Goal: Information Seeking & Learning: Learn about a topic

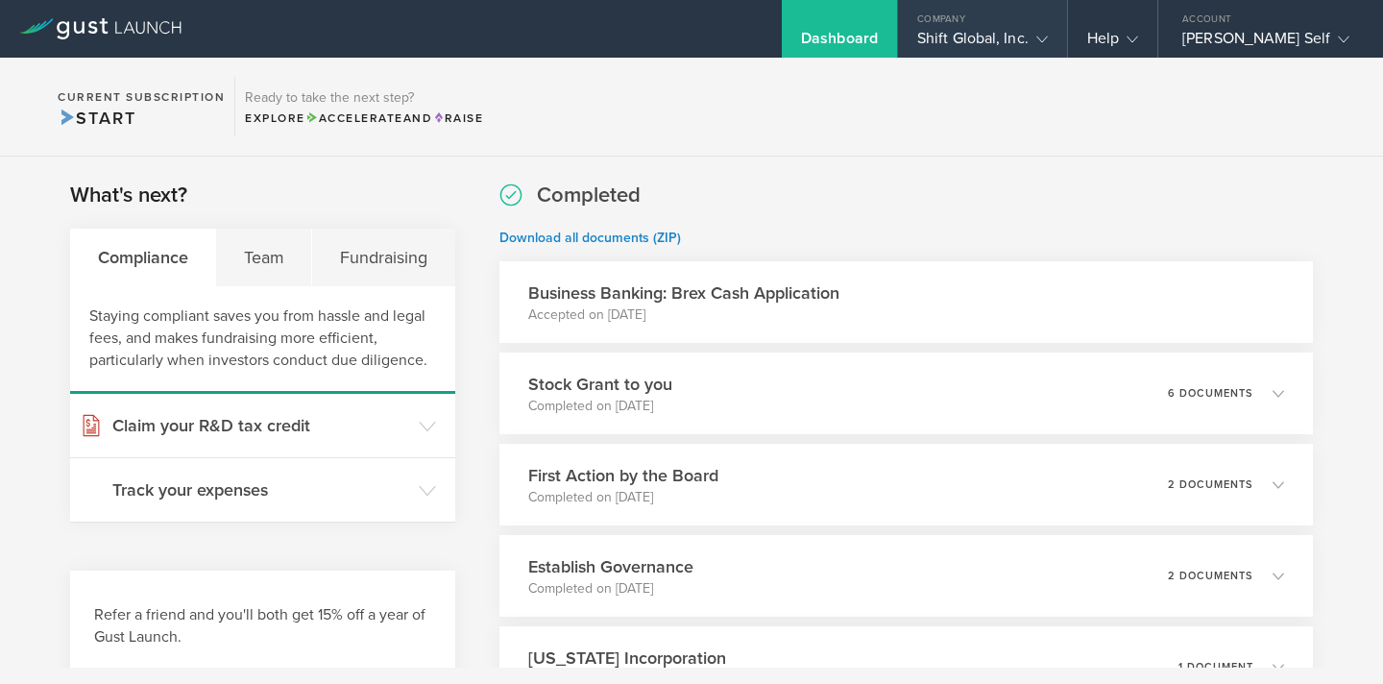
click at [1046, 40] on polyline at bounding box center [1042, 40] width 11 height 6
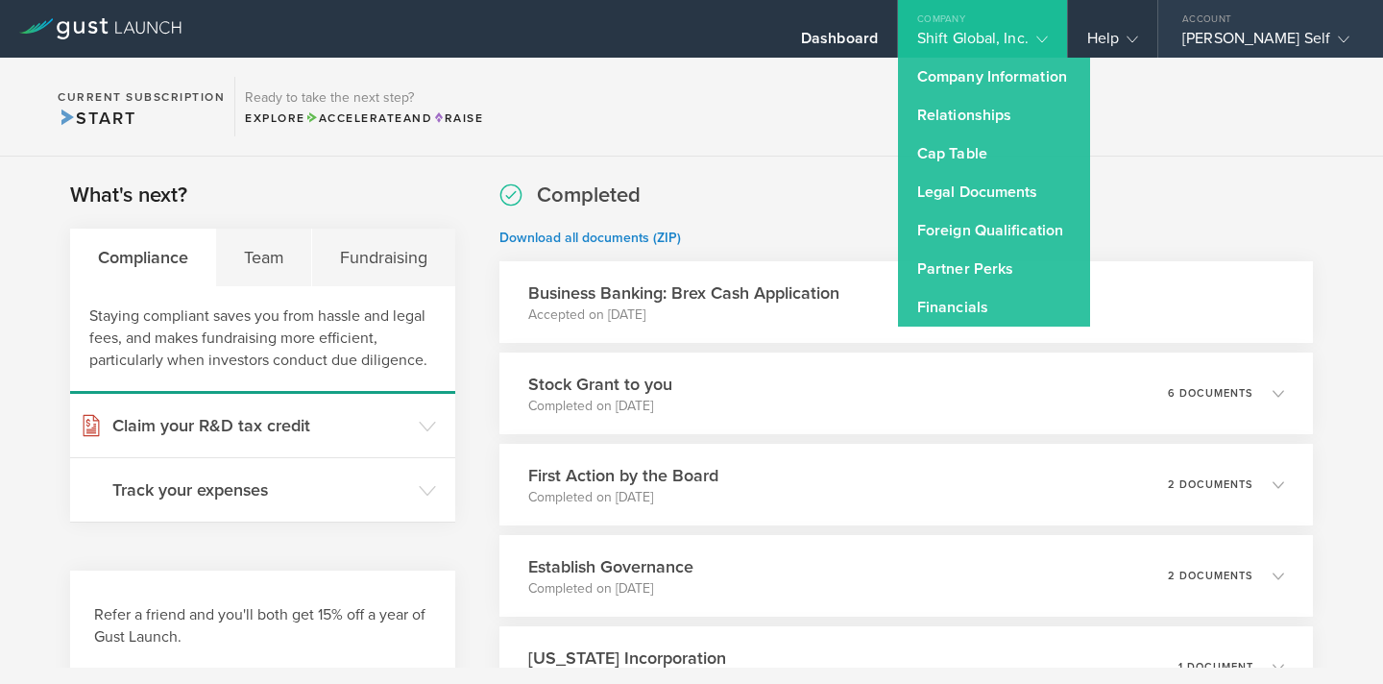
click at [1330, 41] on gust-icon at bounding box center [1339, 38] width 19 height 19
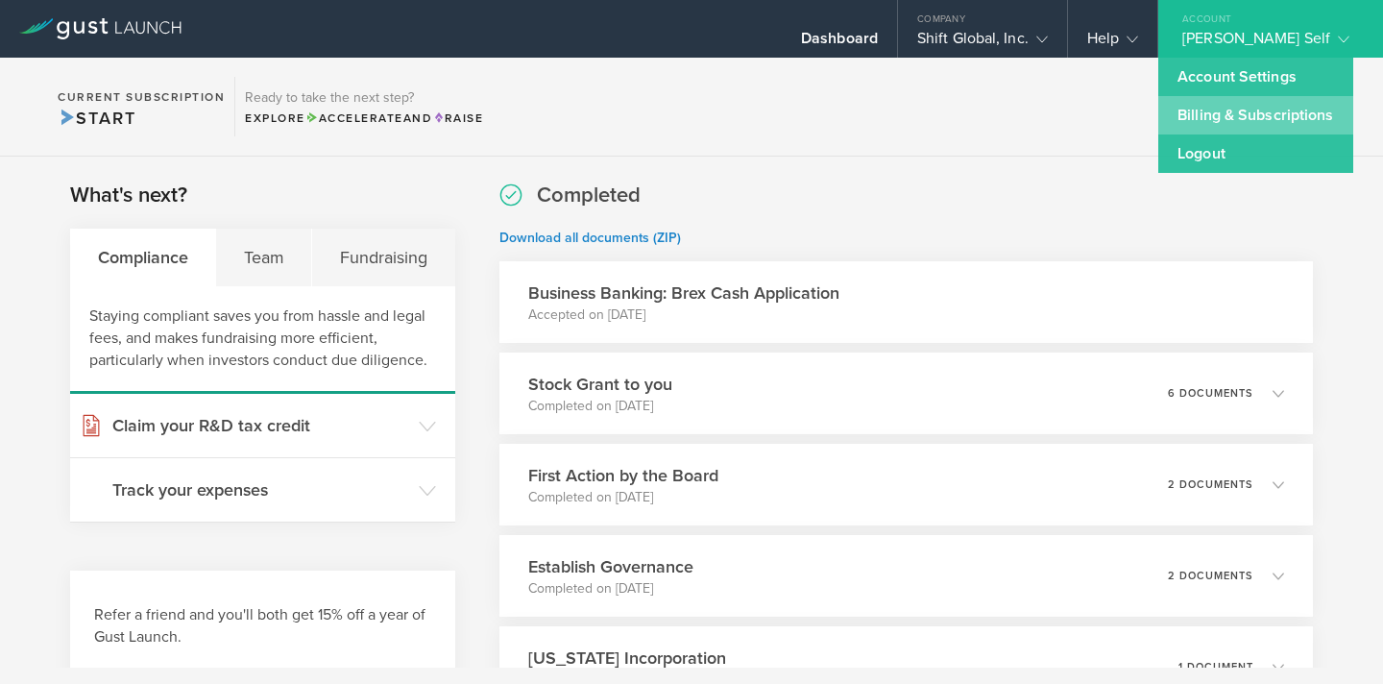
click at [1277, 116] on link "Billing & Subscriptions" at bounding box center [1256, 115] width 194 height 38
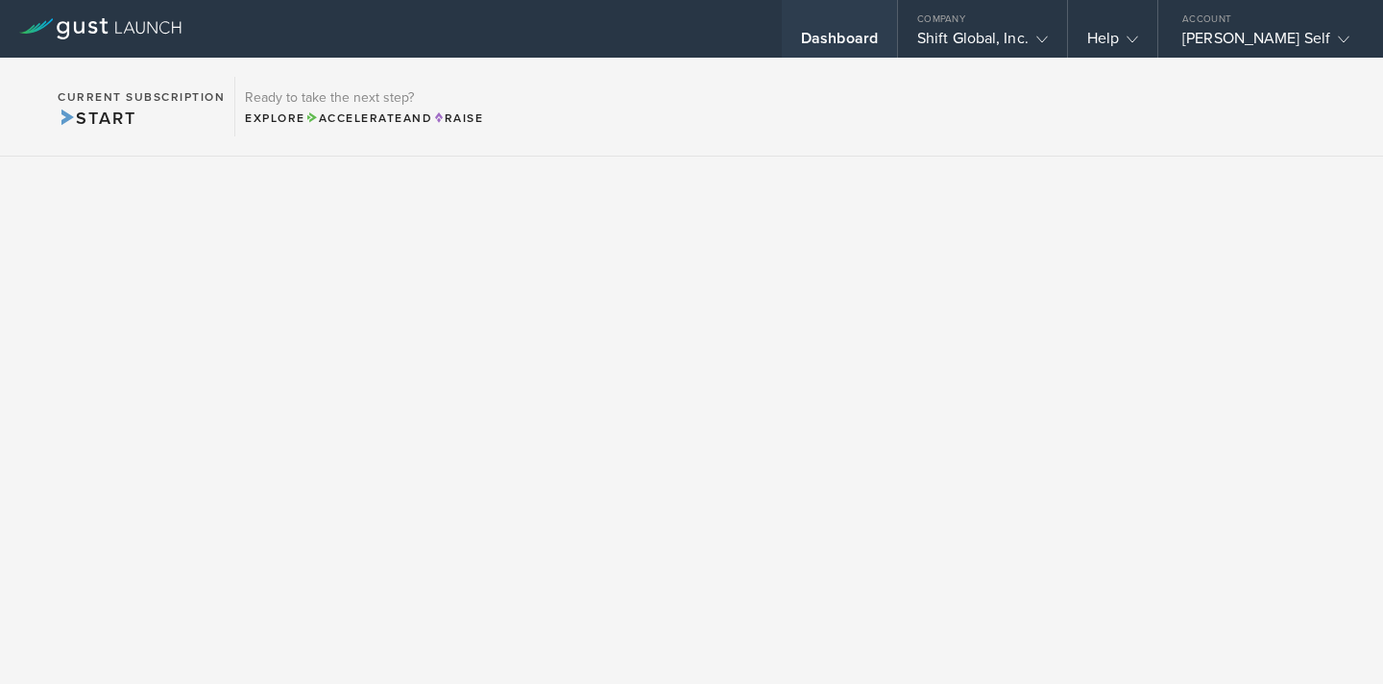
click at [840, 39] on div "Dashboard" at bounding box center [839, 43] width 77 height 29
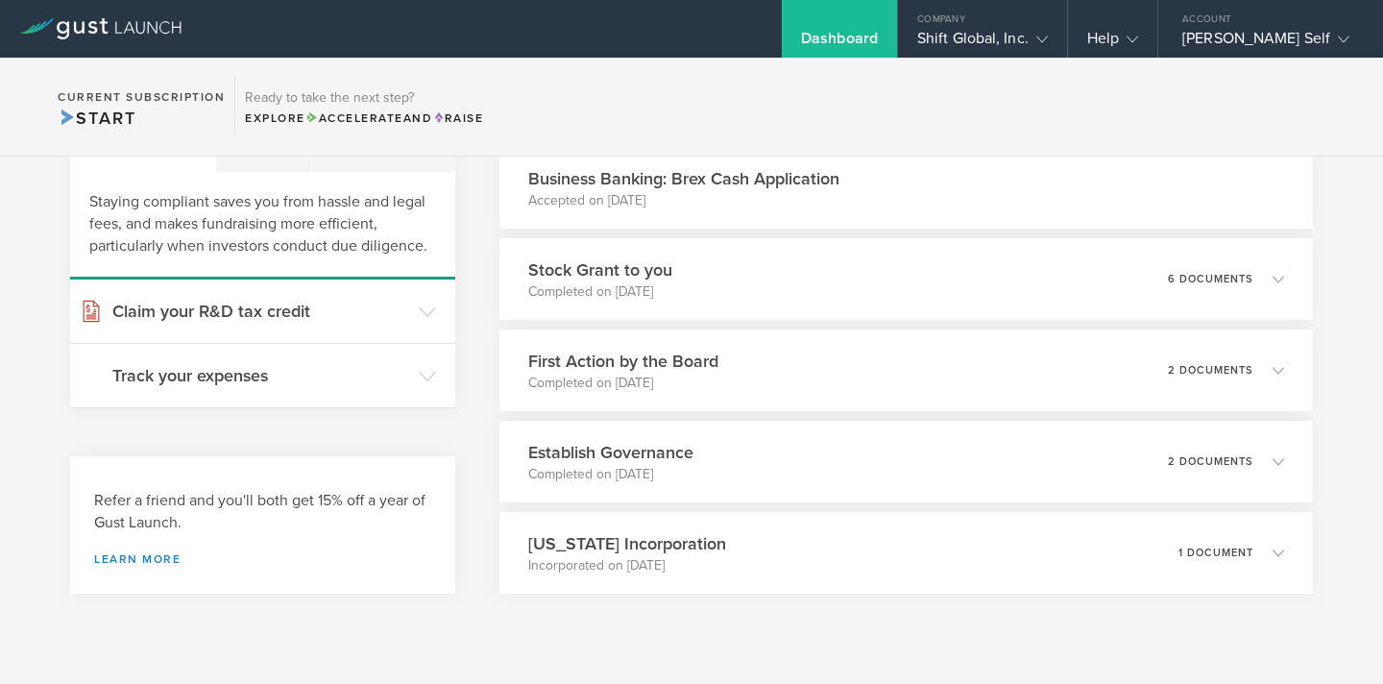
scroll to position [118, 0]
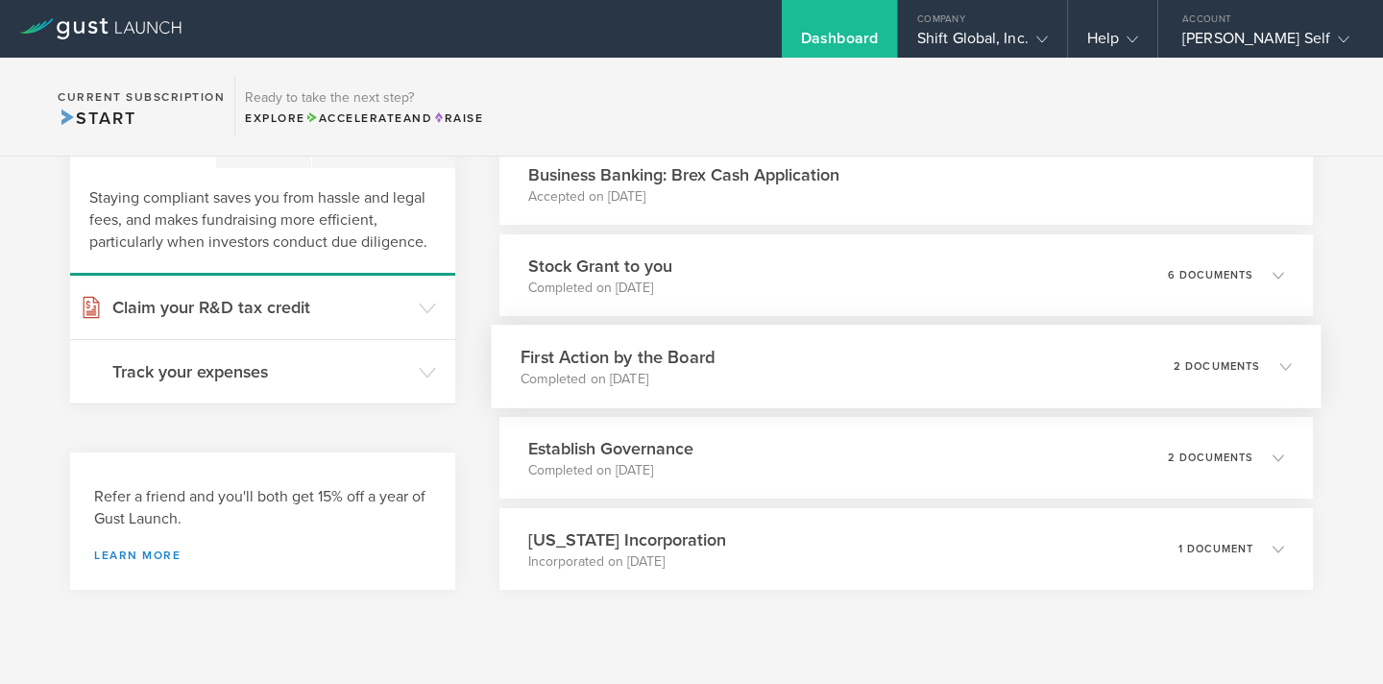
click at [1289, 364] on polyline at bounding box center [1286, 366] width 11 height 6
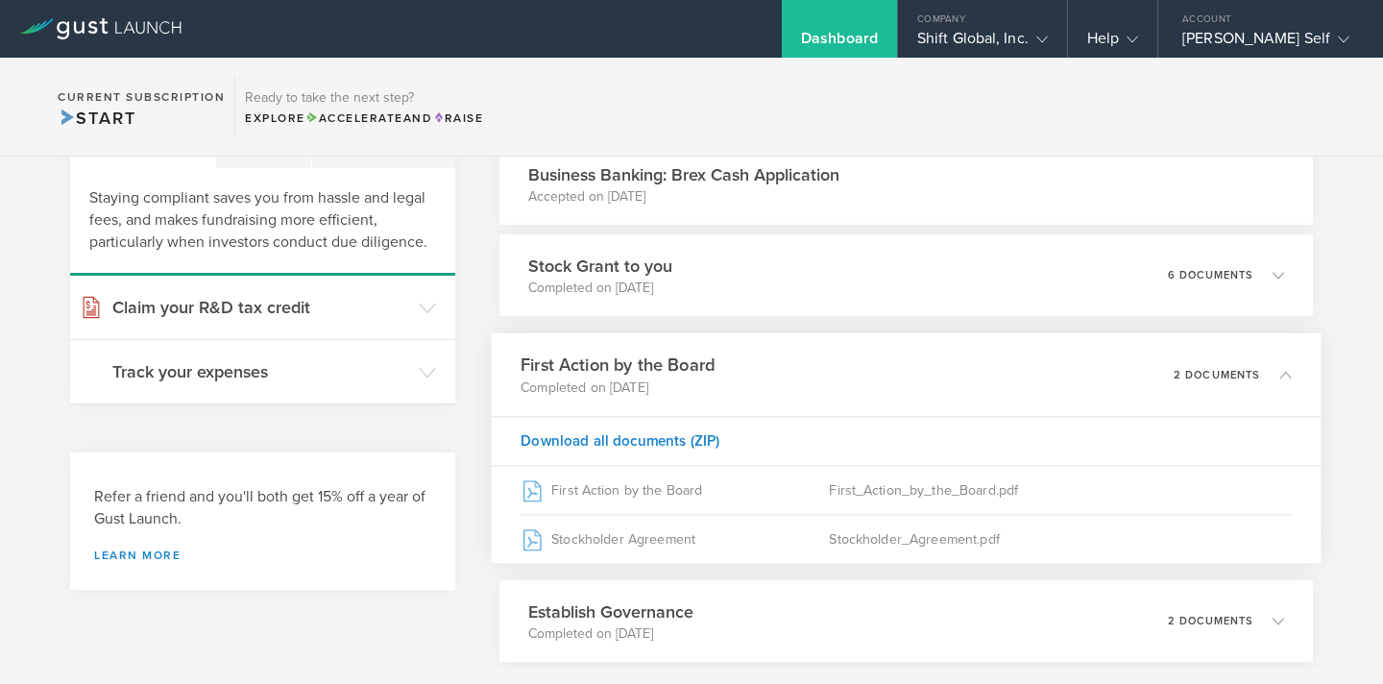
click at [1338, 397] on div "What's next? Compliance Team Fundraising Staying compliant saves you from hassl…" at bounding box center [691, 455] width 1383 height 835
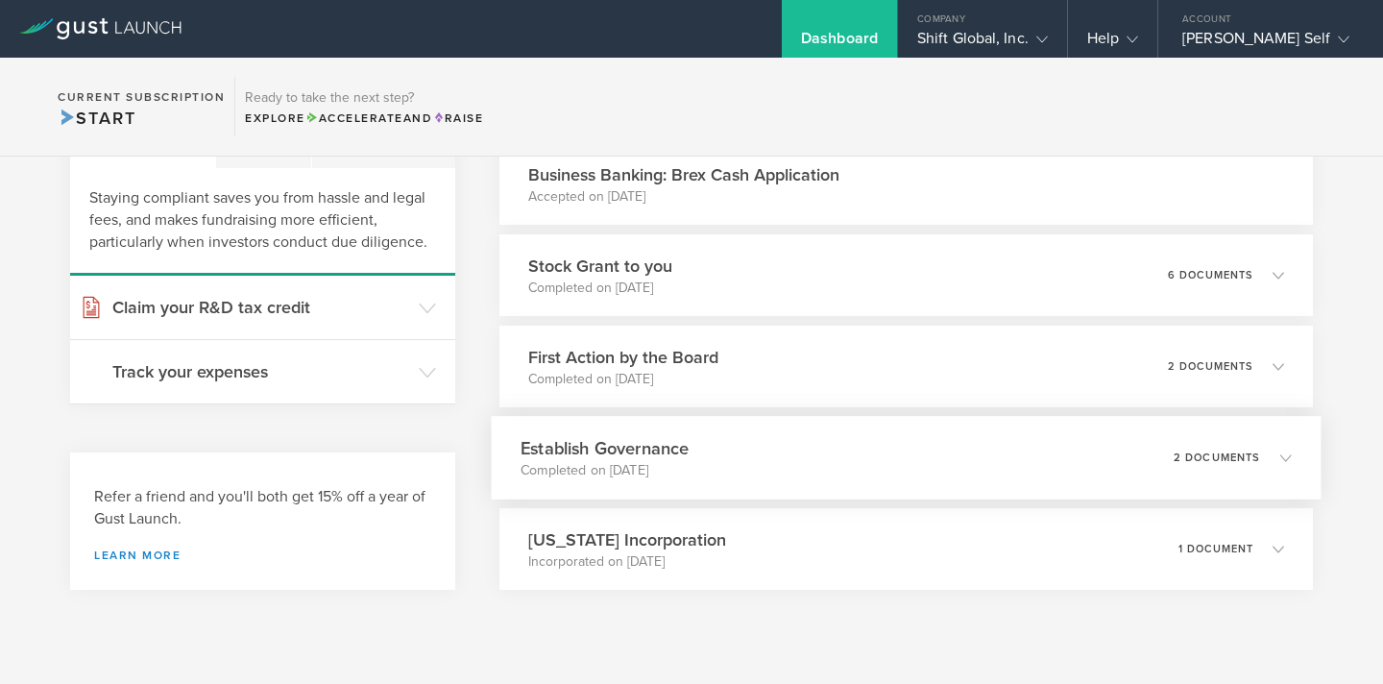
click at [1290, 453] on icon at bounding box center [1287, 457] width 12 height 12
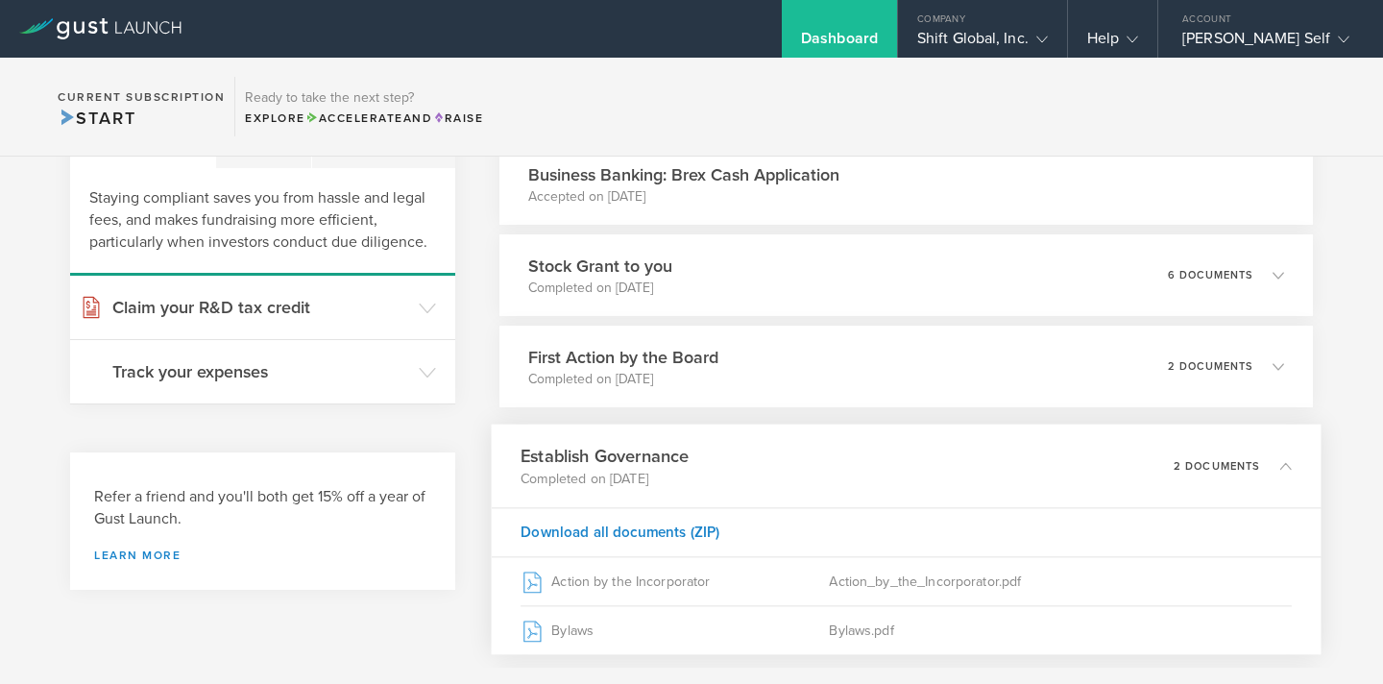
click at [1332, 459] on div "What's next? Compliance Team Fundraising Staying compliant saves you from hassl…" at bounding box center [691, 455] width 1383 height 835
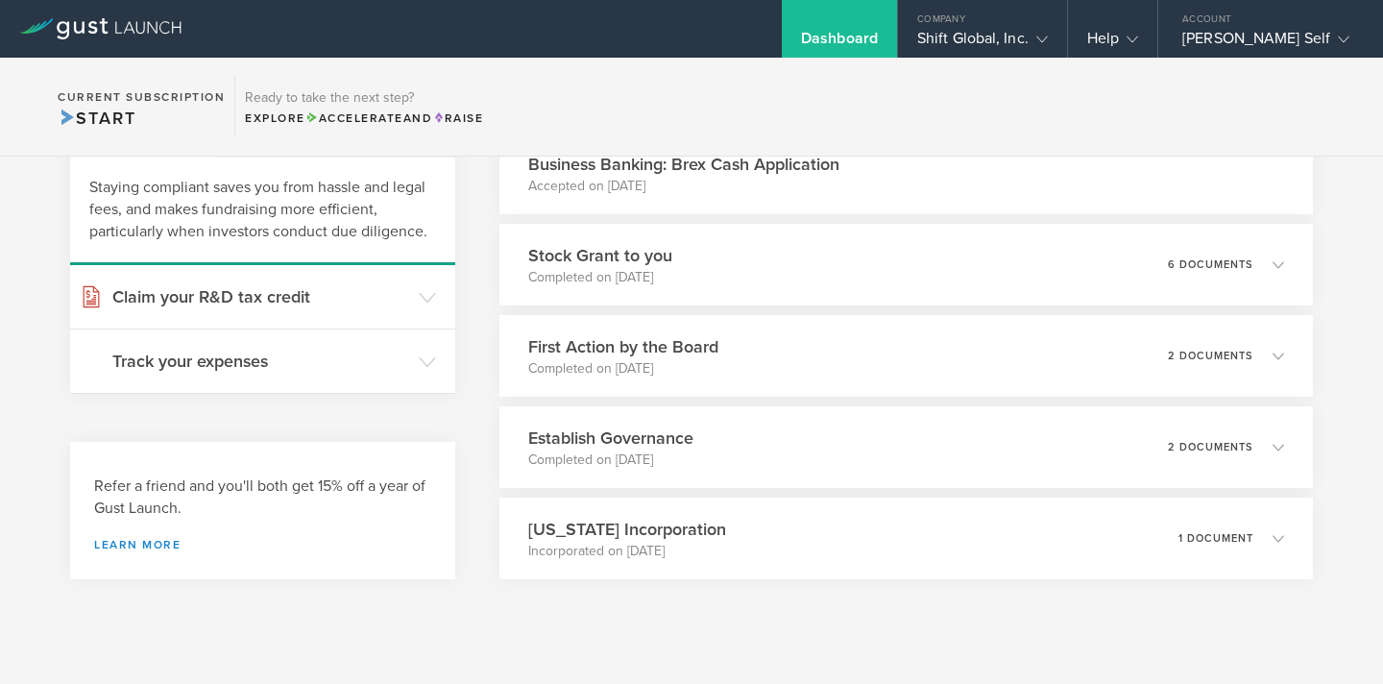
scroll to position [160, 0]
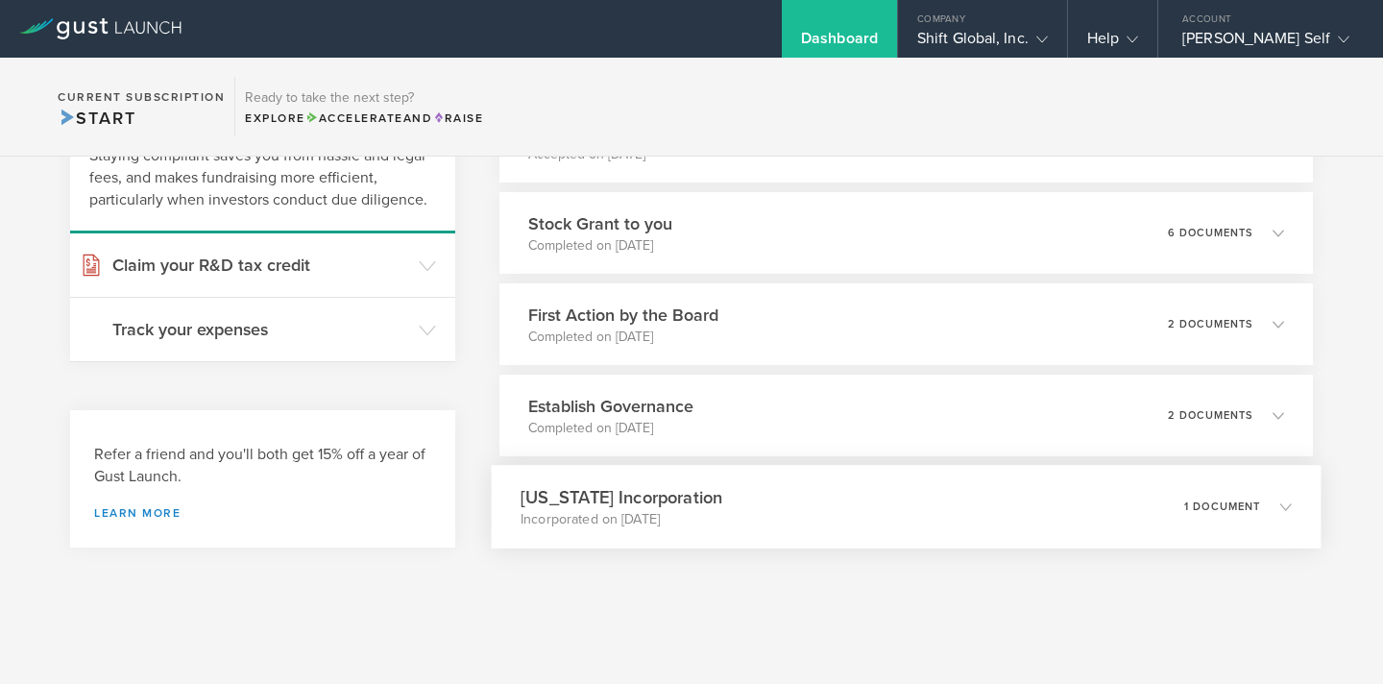
click at [1282, 499] on icon at bounding box center [1276, 506] width 32 height 17
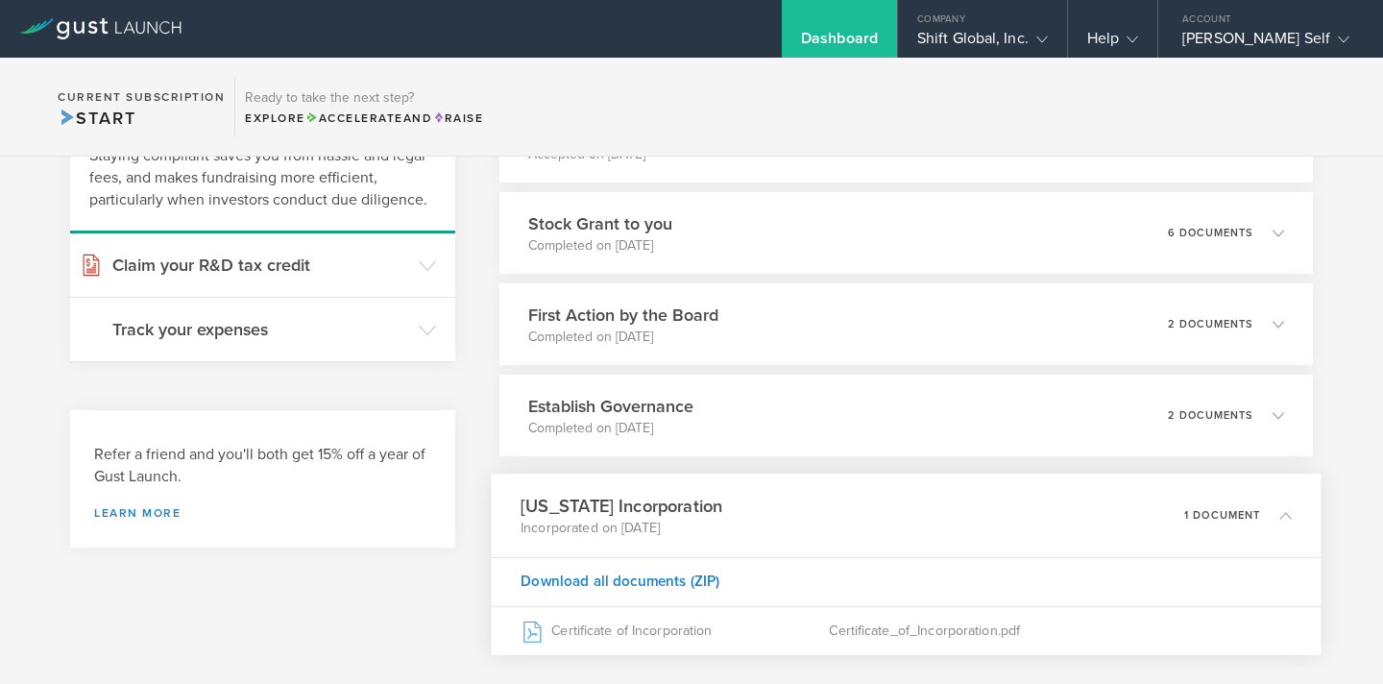
click at [1284, 506] on icon at bounding box center [1276, 514] width 32 height 17
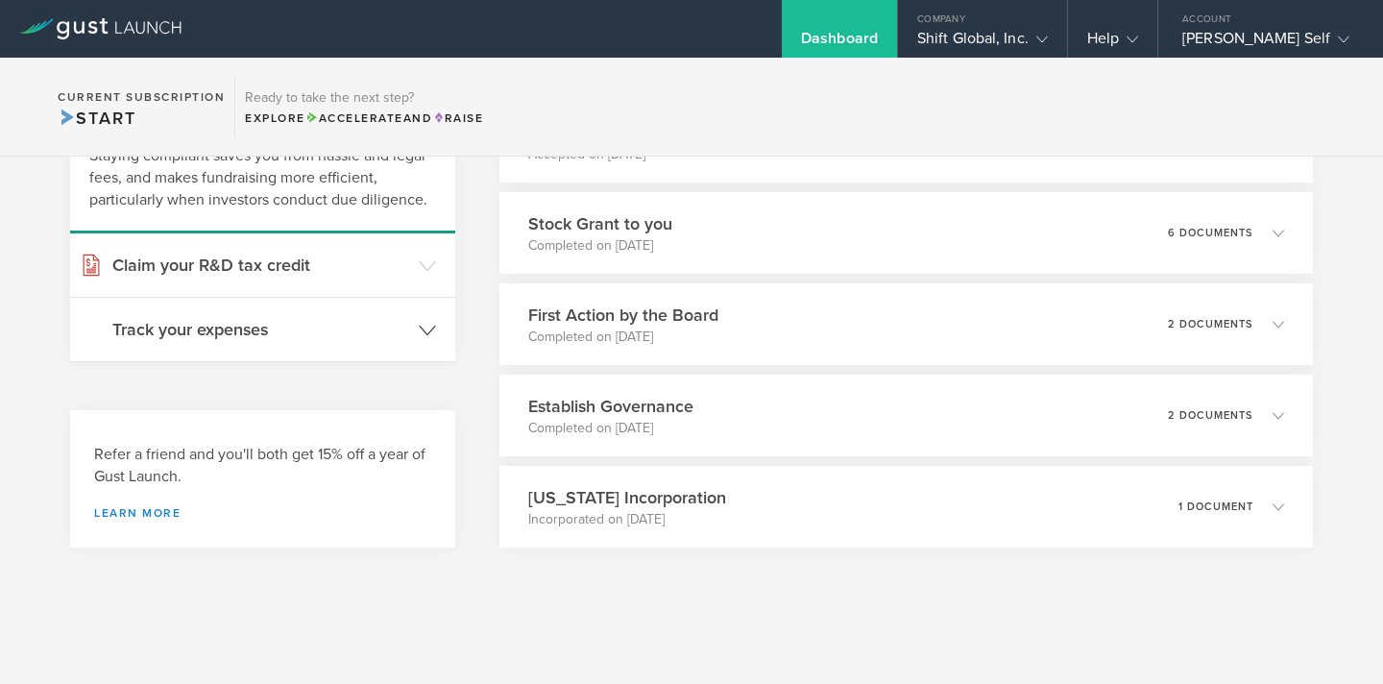
click at [424, 329] on icon at bounding box center [427, 330] width 17 height 17
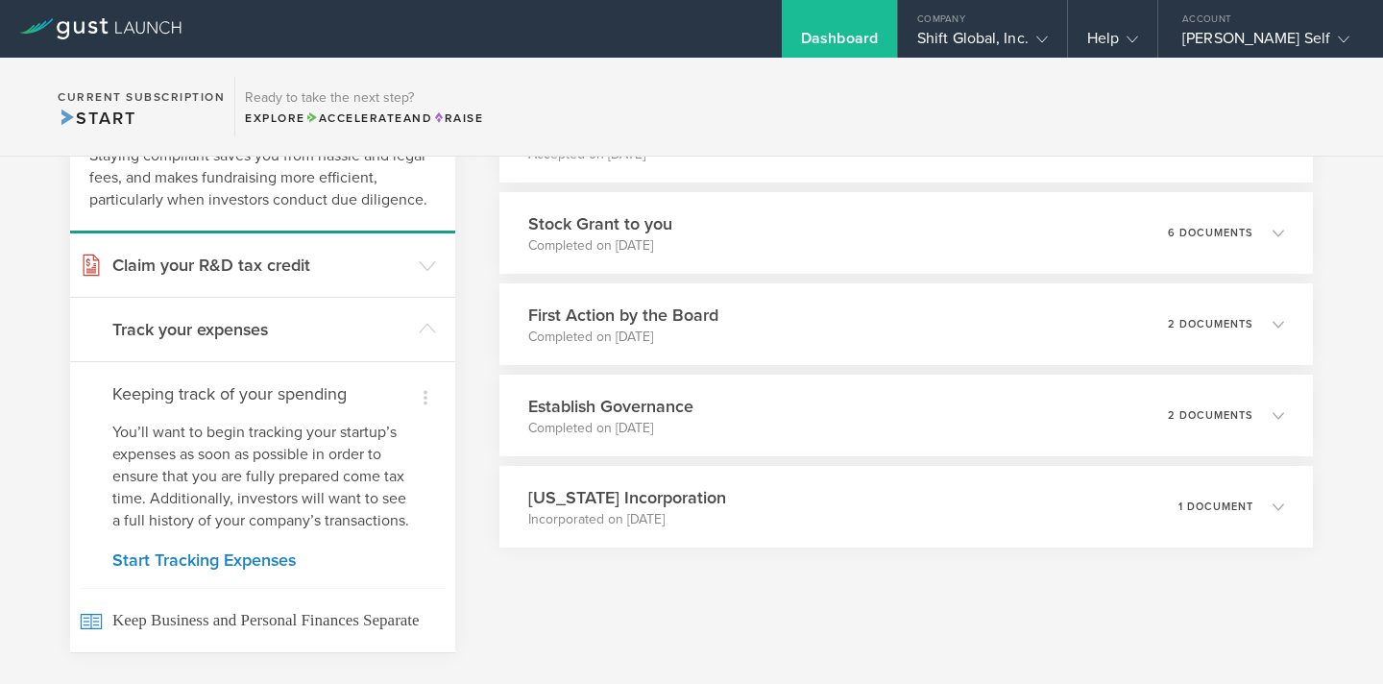
click at [39, 430] on div "What's next? Compliance Team Fundraising Staying compliant saves you from hassl…" at bounding box center [691, 439] width 1383 height 886
click at [428, 321] on icon at bounding box center [427, 328] width 17 height 17
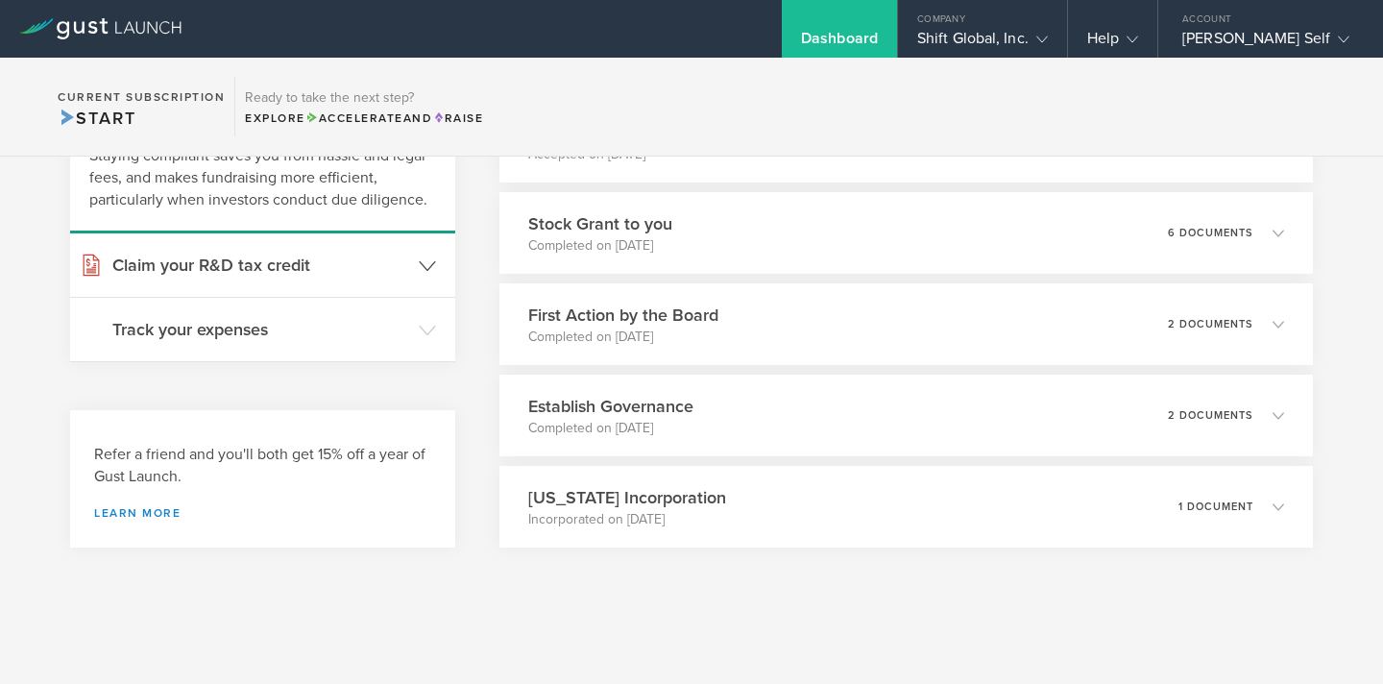
click at [428, 269] on polyline at bounding box center [427, 265] width 15 height 9
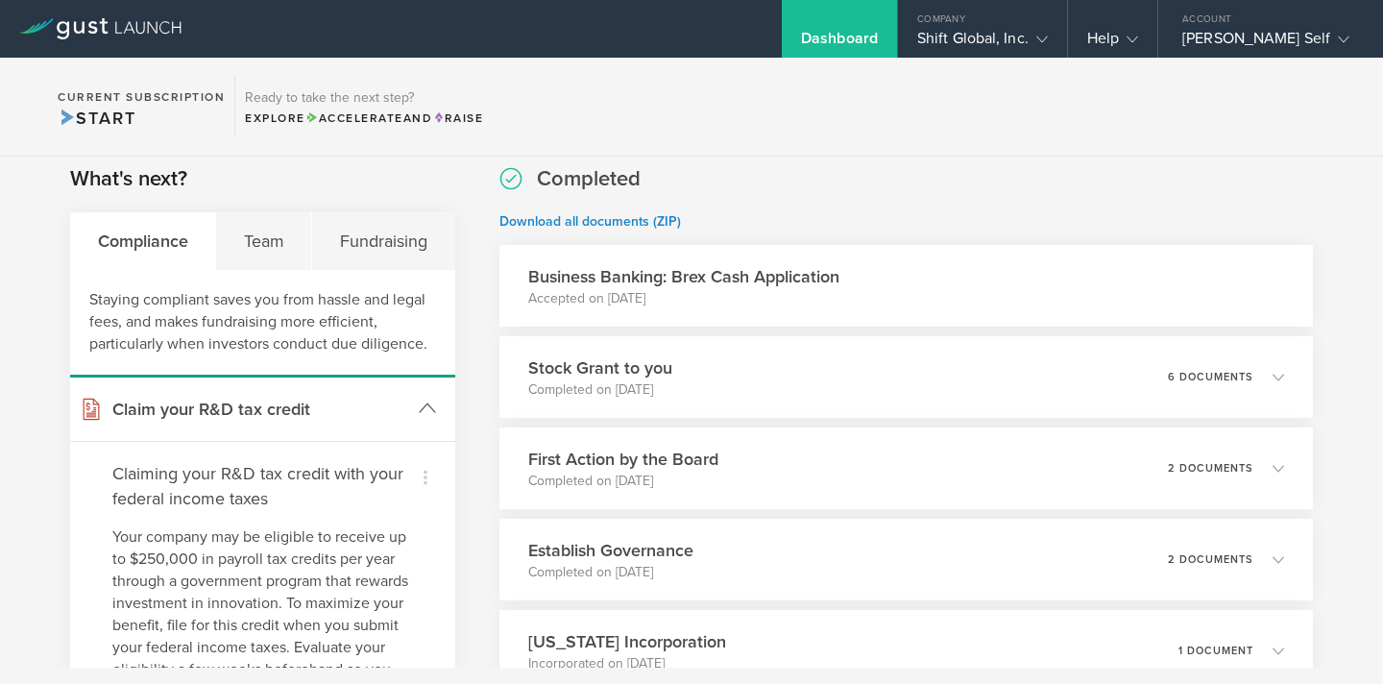
scroll to position [10, 0]
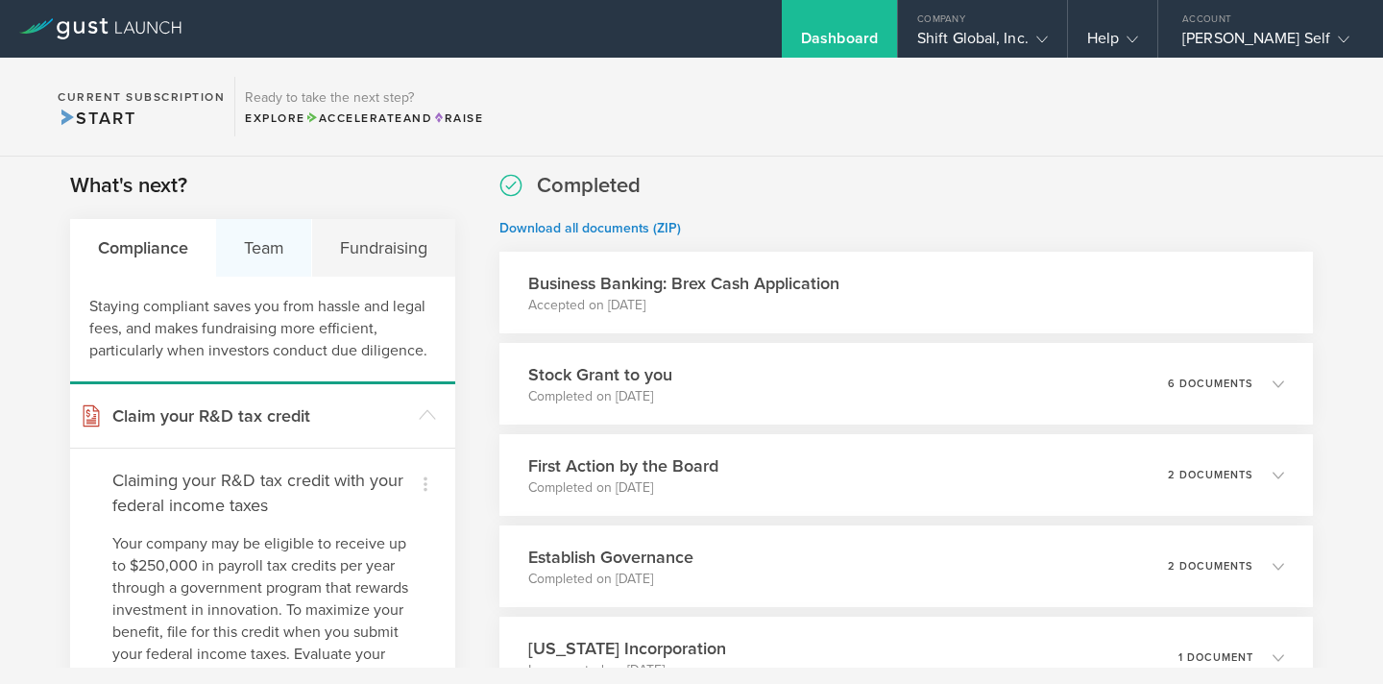
click at [270, 238] on div "Team" at bounding box center [264, 248] width 96 height 58
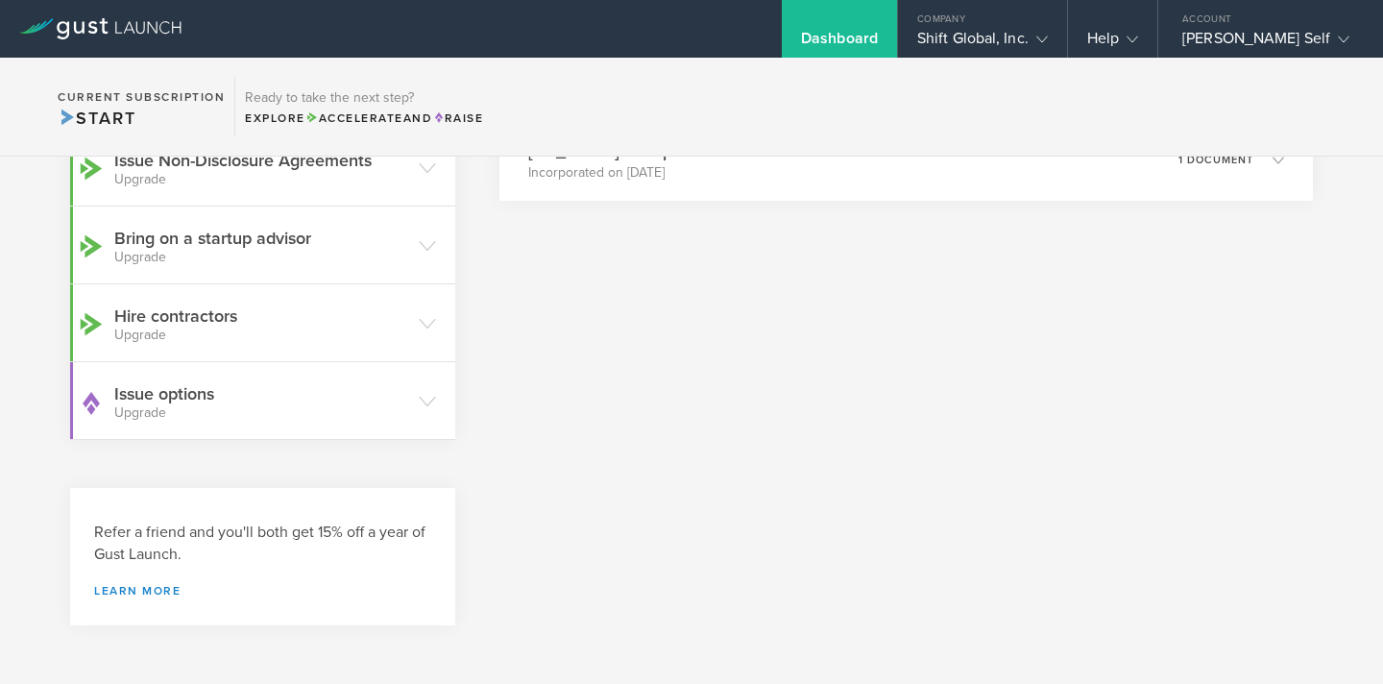
scroll to position [508, 0]
click at [427, 398] on icon at bounding box center [427, 400] width 17 height 17
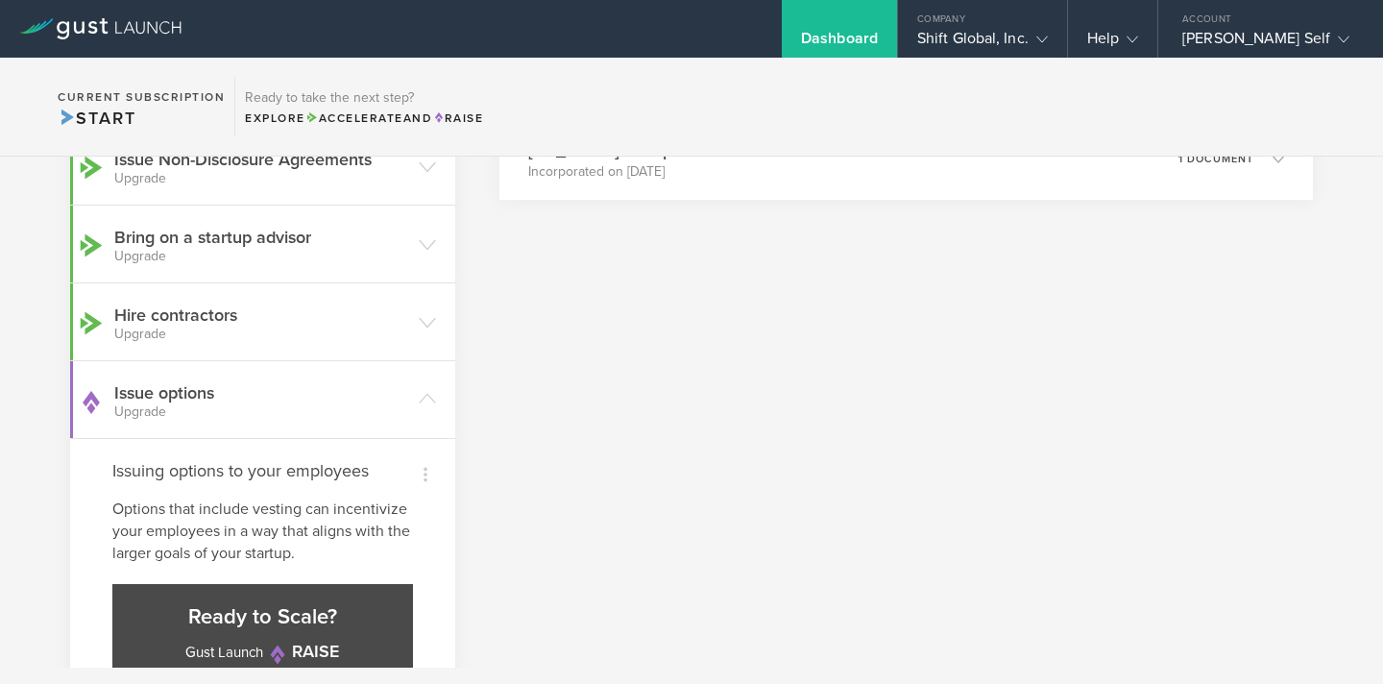
click at [579, 454] on div "Completed Download all documents (ZIP) Business Banking: Brex Cash Application …" at bounding box center [907, 358] width 814 height 1373
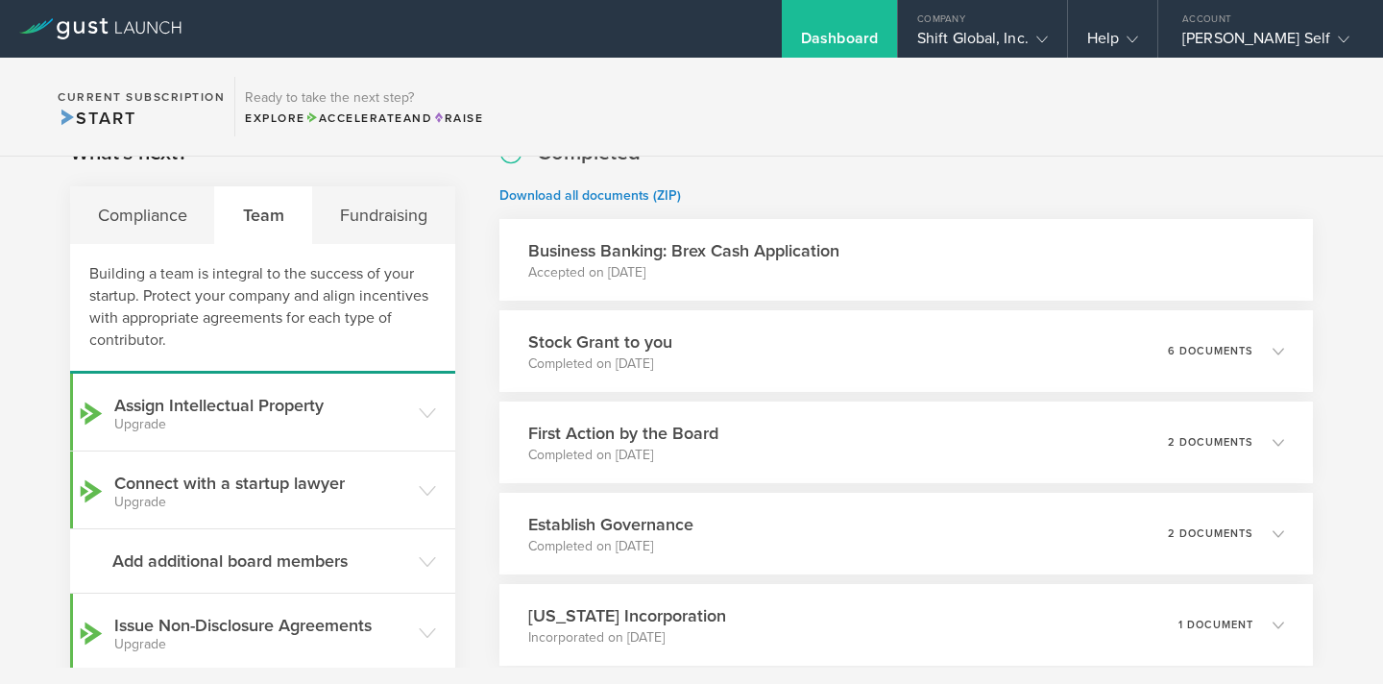
scroll to position [0, 0]
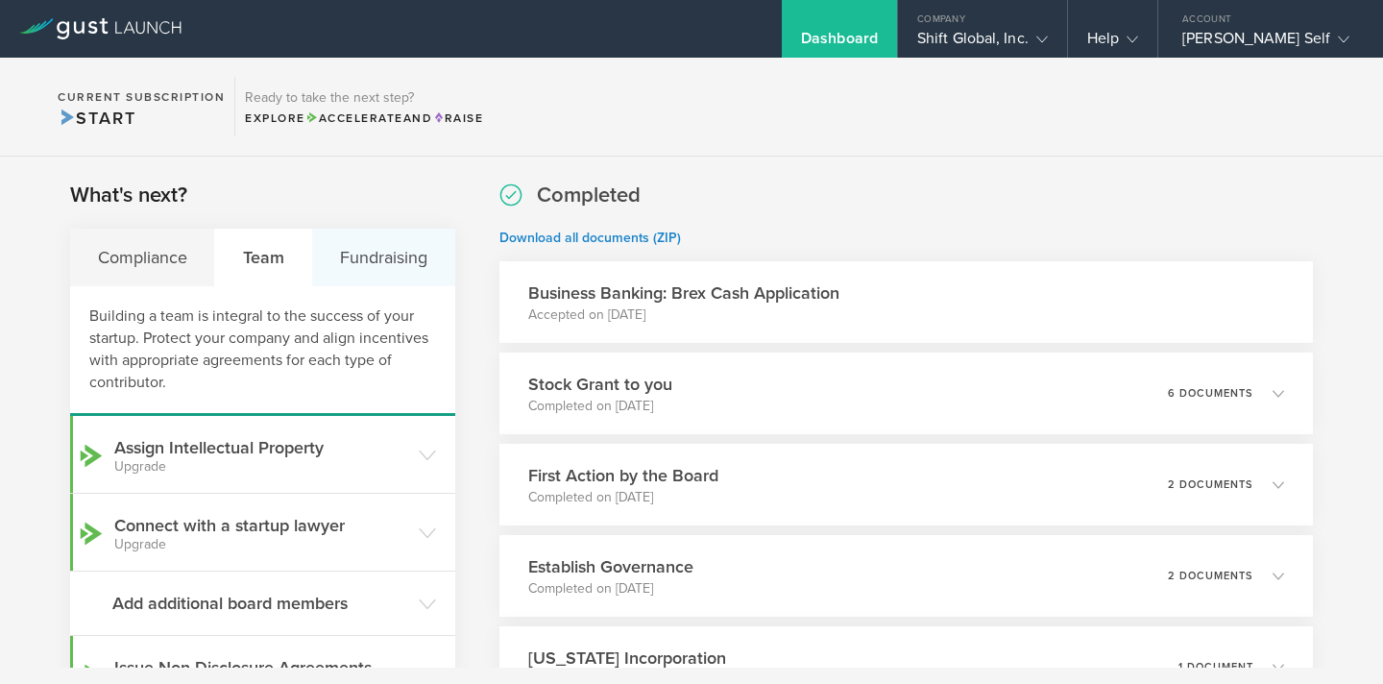
click at [392, 262] on div "Fundraising" at bounding box center [383, 258] width 142 height 58
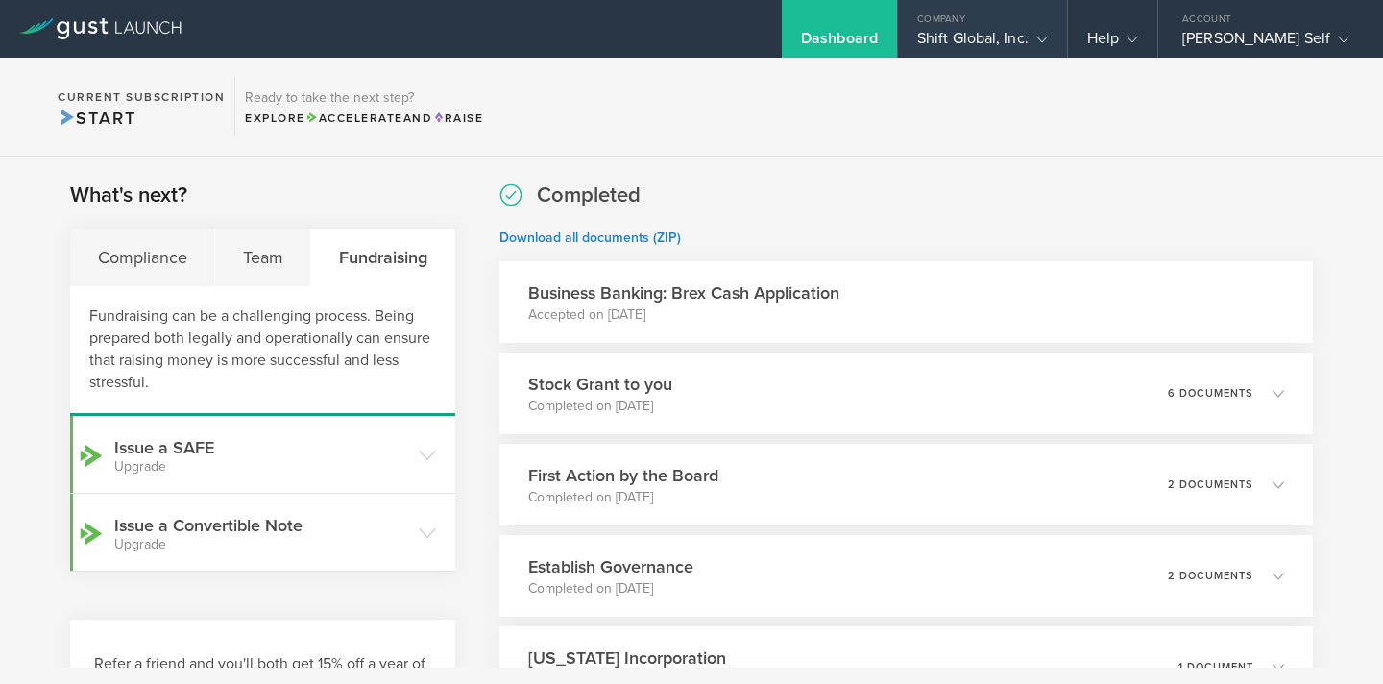
click at [1048, 39] on icon at bounding box center [1043, 40] width 12 height 12
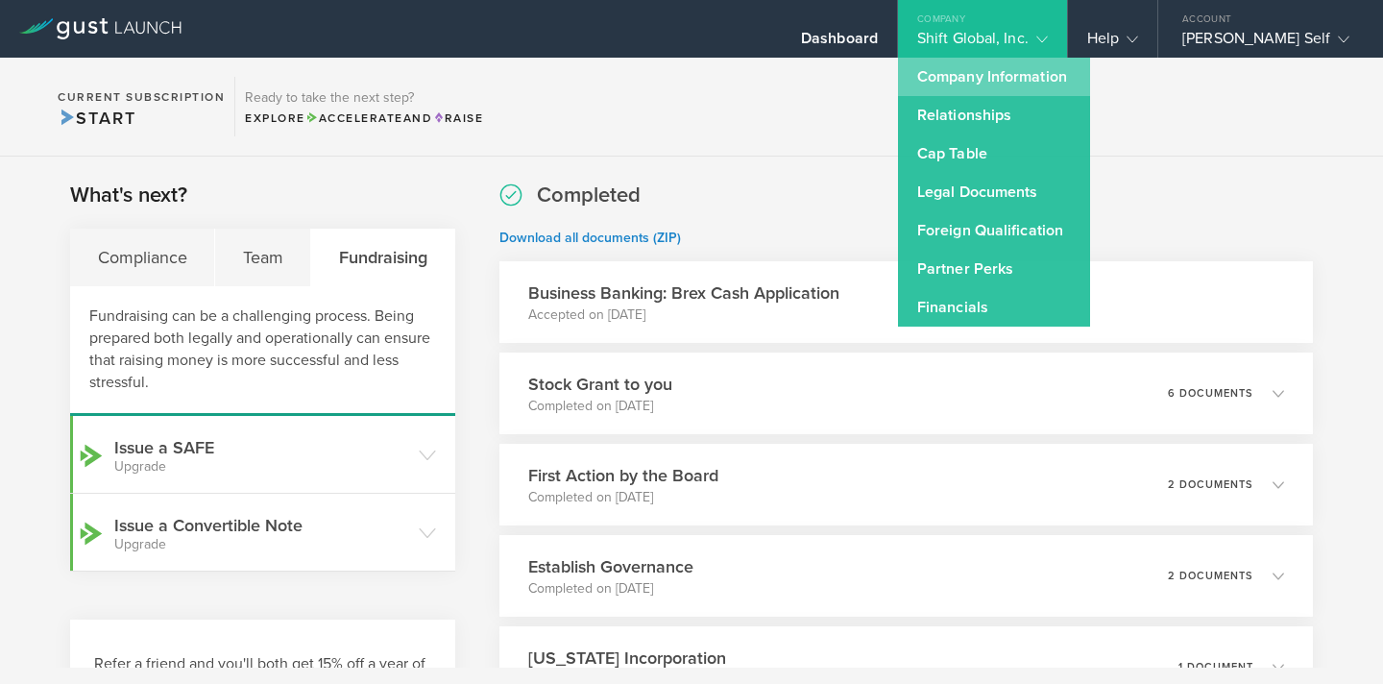
click at [1048, 68] on link "Company Information" at bounding box center [994, 77] width 192 height 38
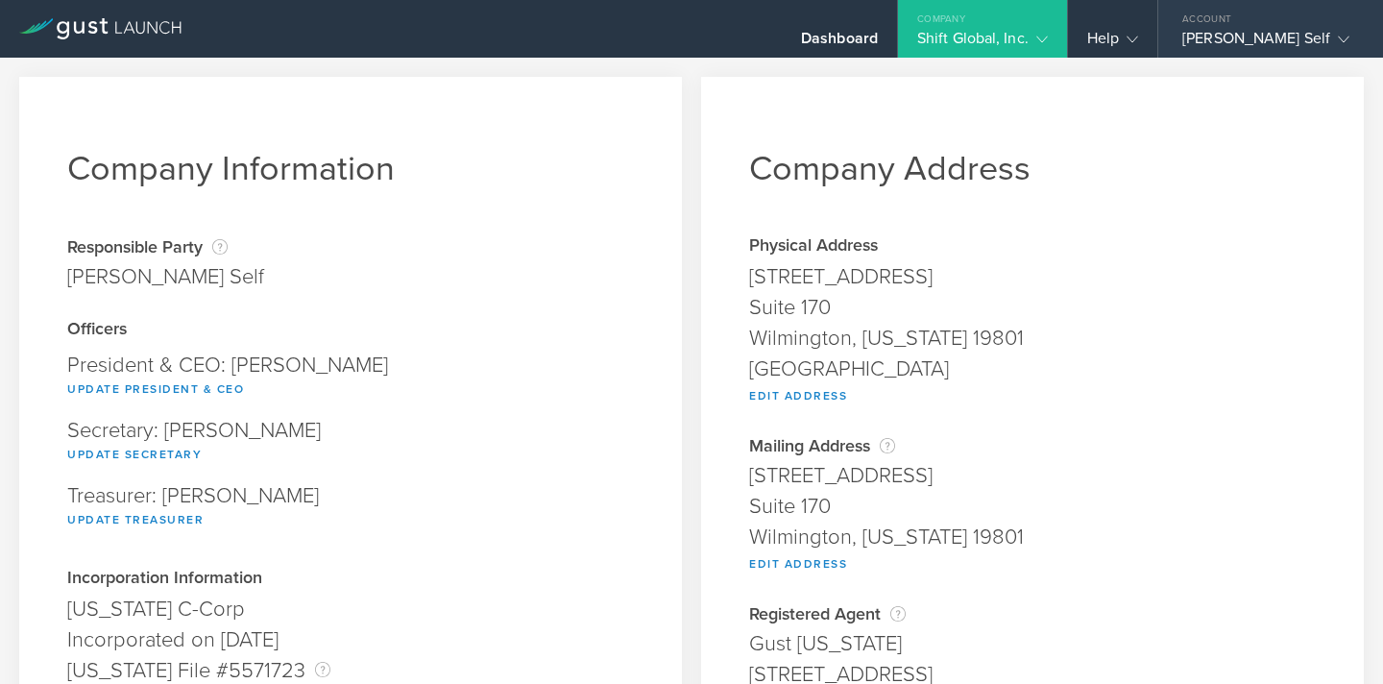
click at [1330, 44] on gust-icon at bounding box center [1339, 38] width 19 height 19
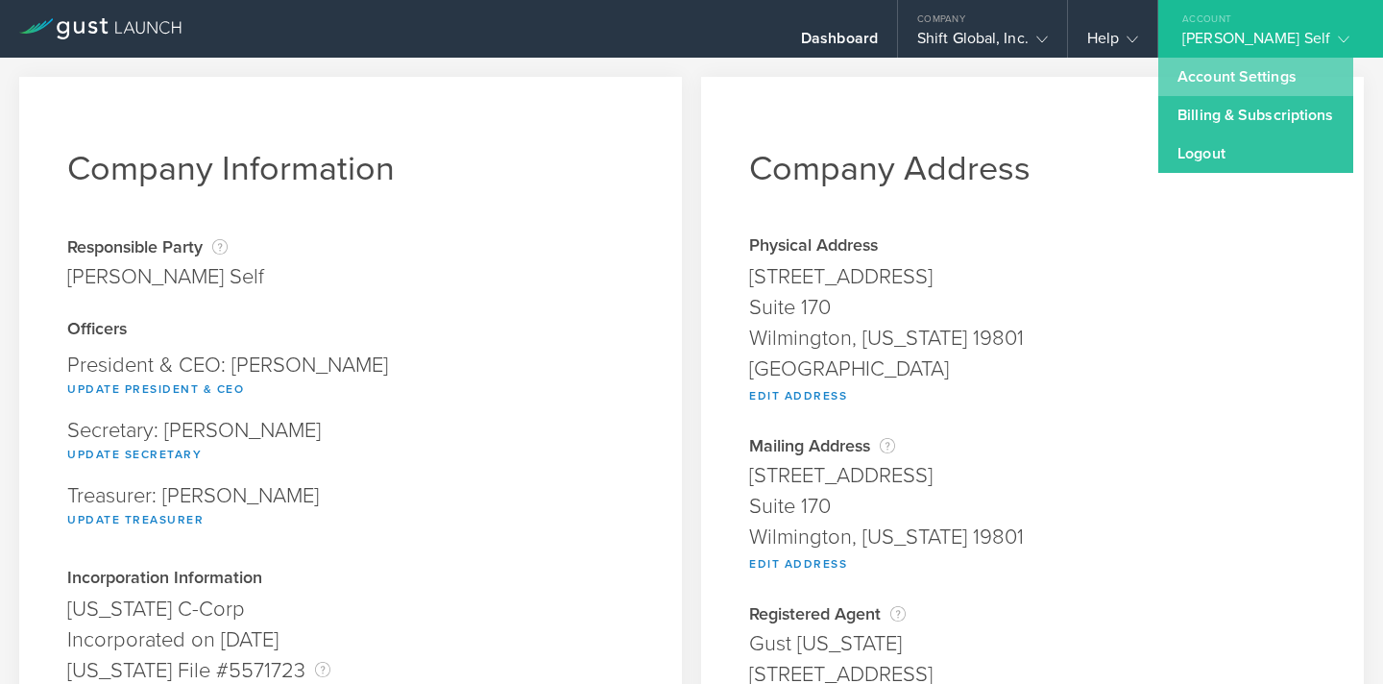
click at [1266, 81] on link "Account Settings" at bounding box center [1256, 77] width 194 height 38
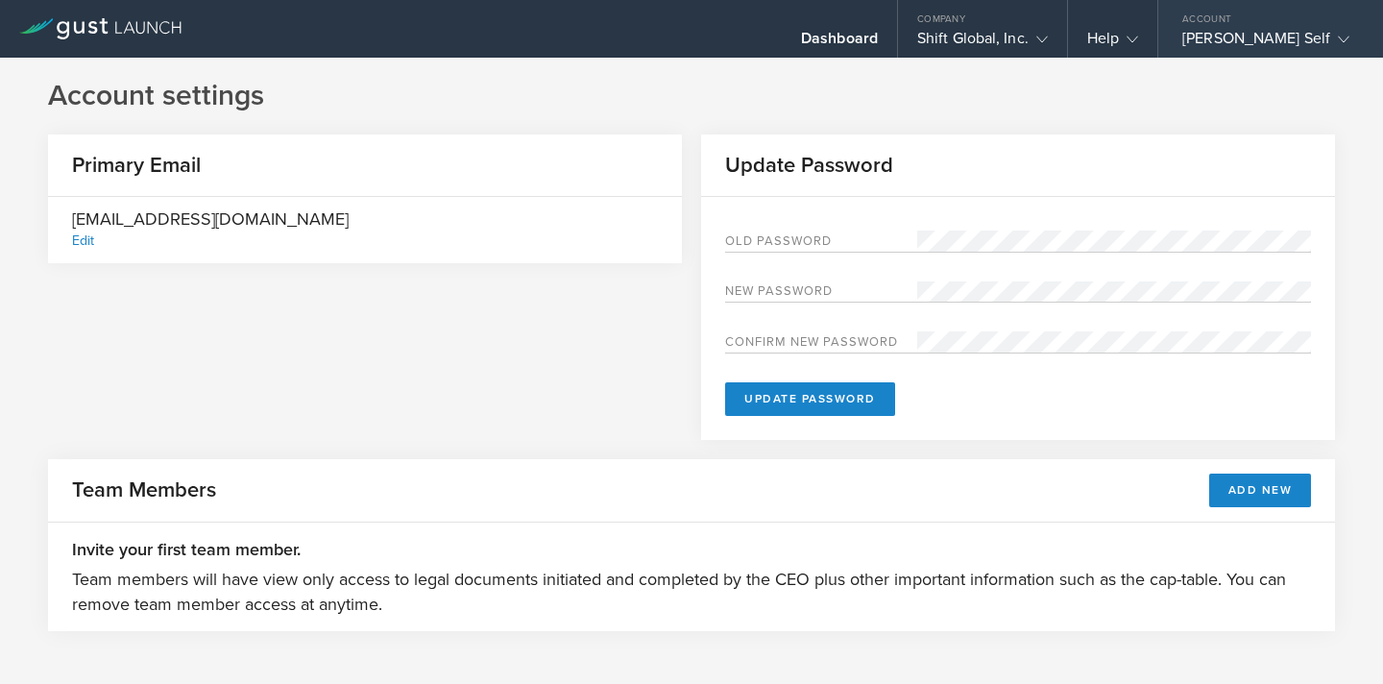
click at [1338, 34] on icon at bounding box center [1344, 40] width 12 height 12
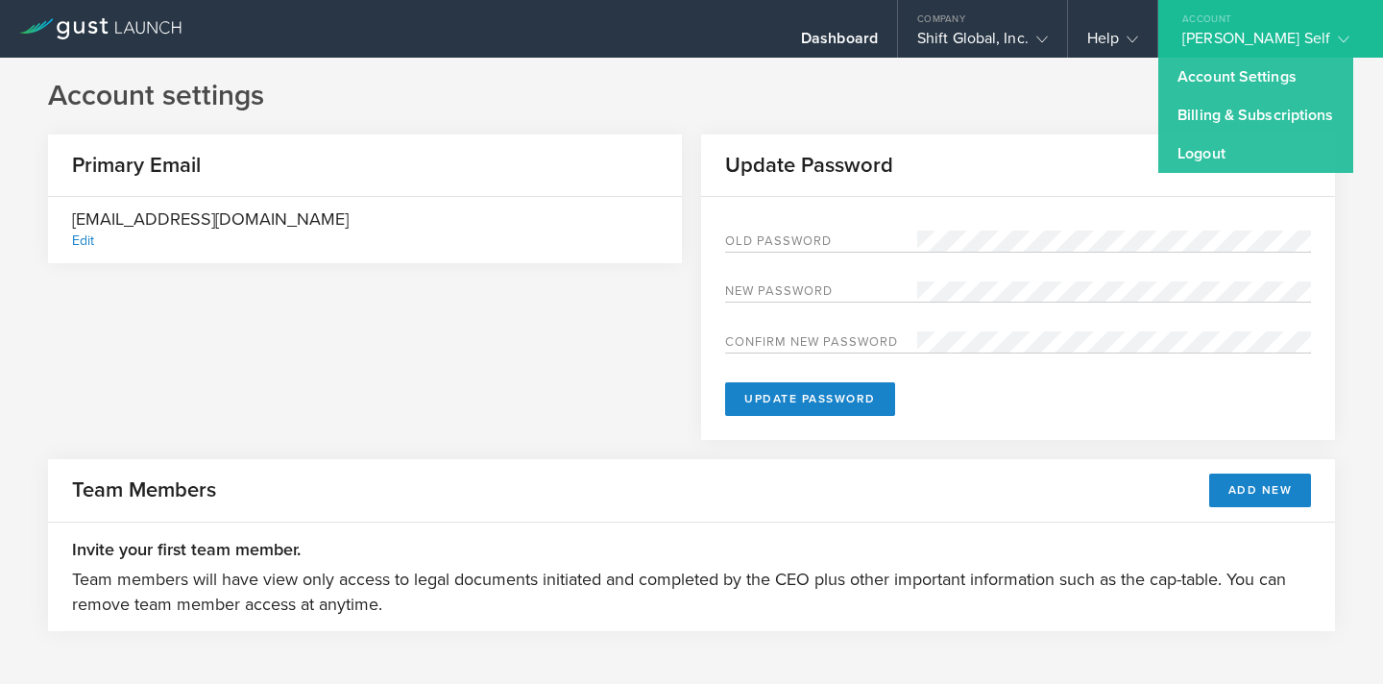
click at [1014, 102] on h1 "Account settings" at bounding box center [691, 96] width 1287 height 38
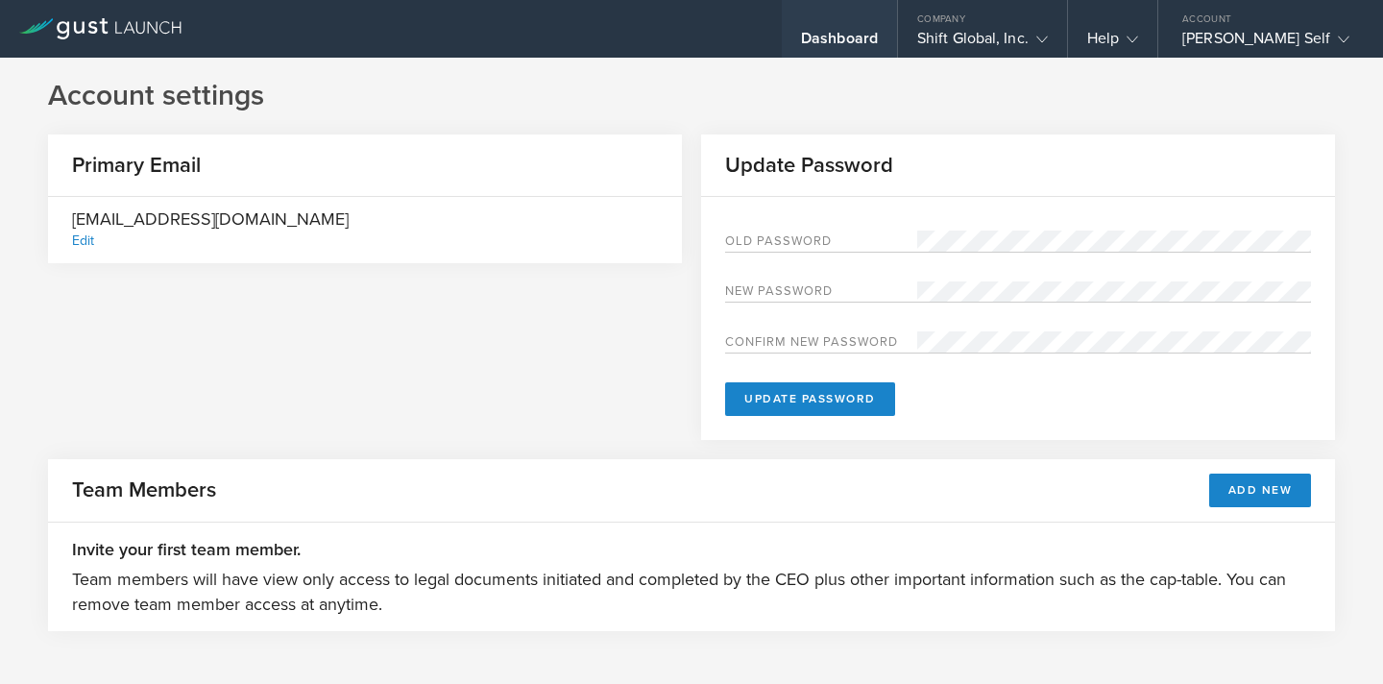
click at [857, 37] on div "Dashboard" at bounding box center [839, 43] width 77 height 29
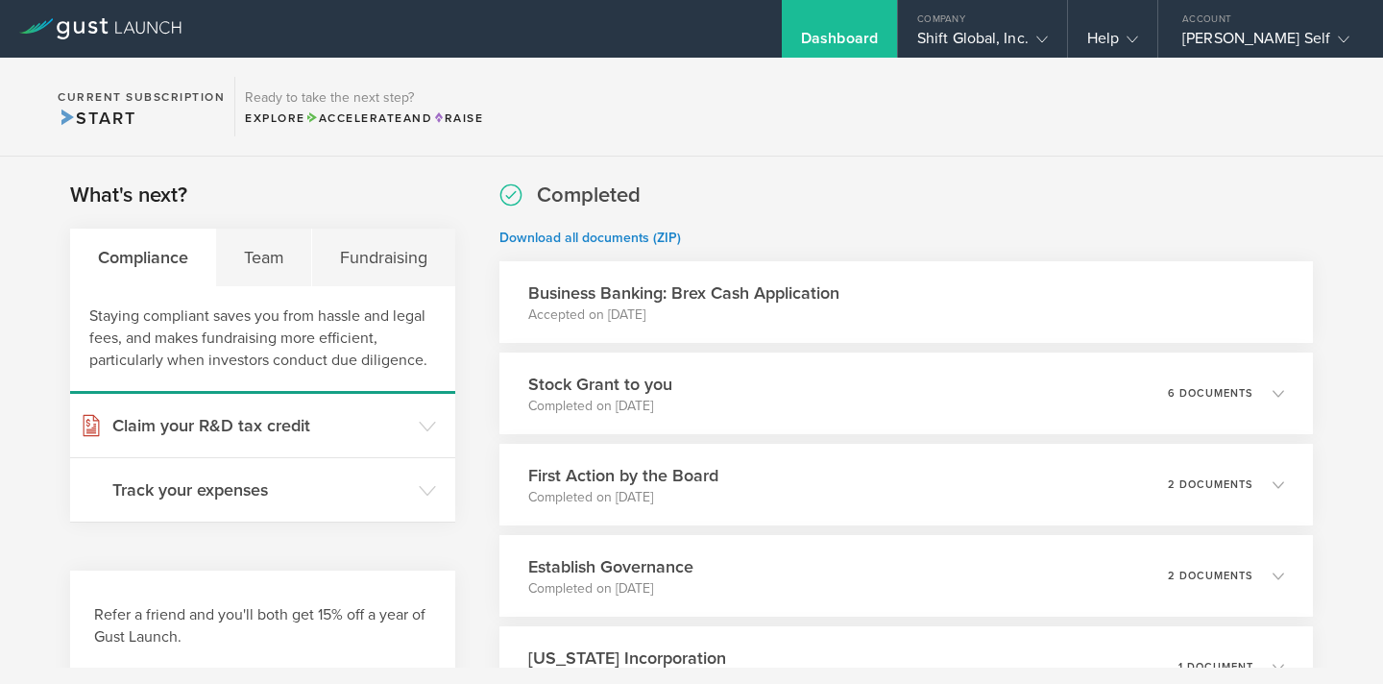
click at [783, 117] on section "Current Subscription Start Ready to take the next step? Explore Accelerate and …" at bounding box center [691, 107] width 1383 height 99
click at [1135, 43] on icon at bounding box center [1133, 40] width 12 height 12
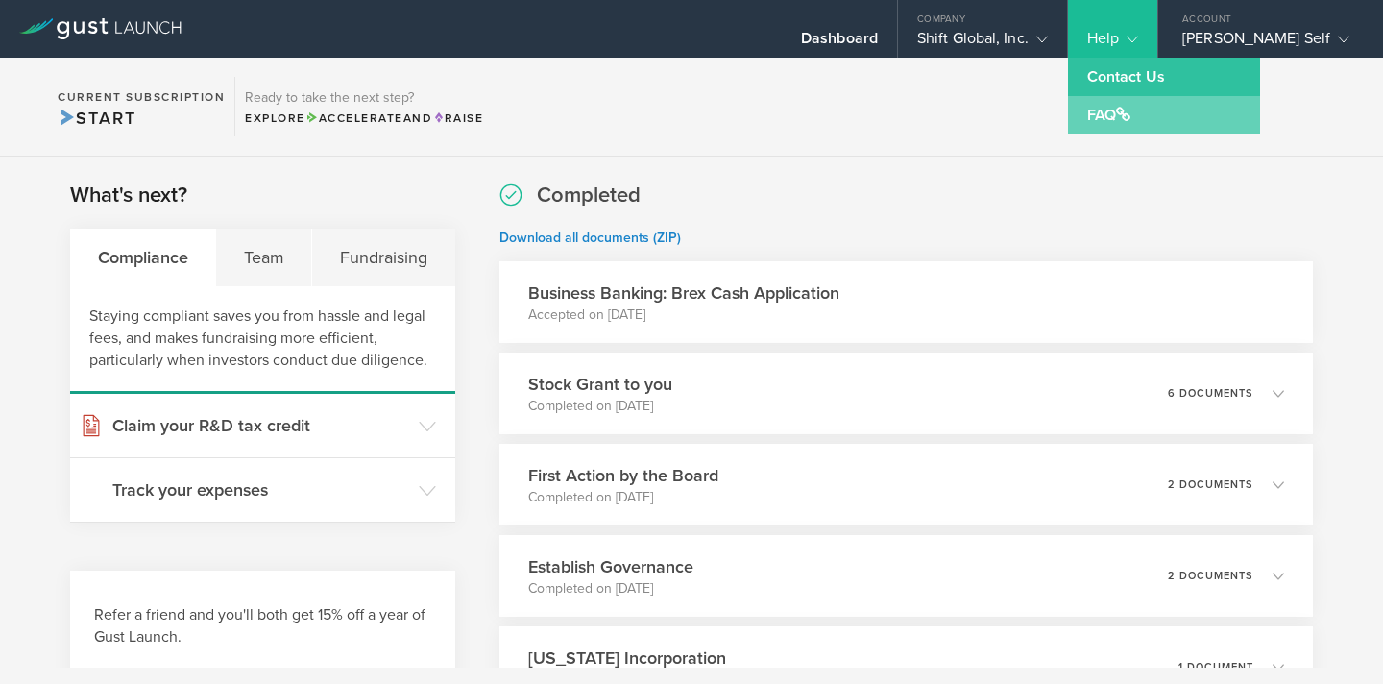
click at [1114, 115] on link "FAQ" at bounding box center [1164, 115] width 192 height 38
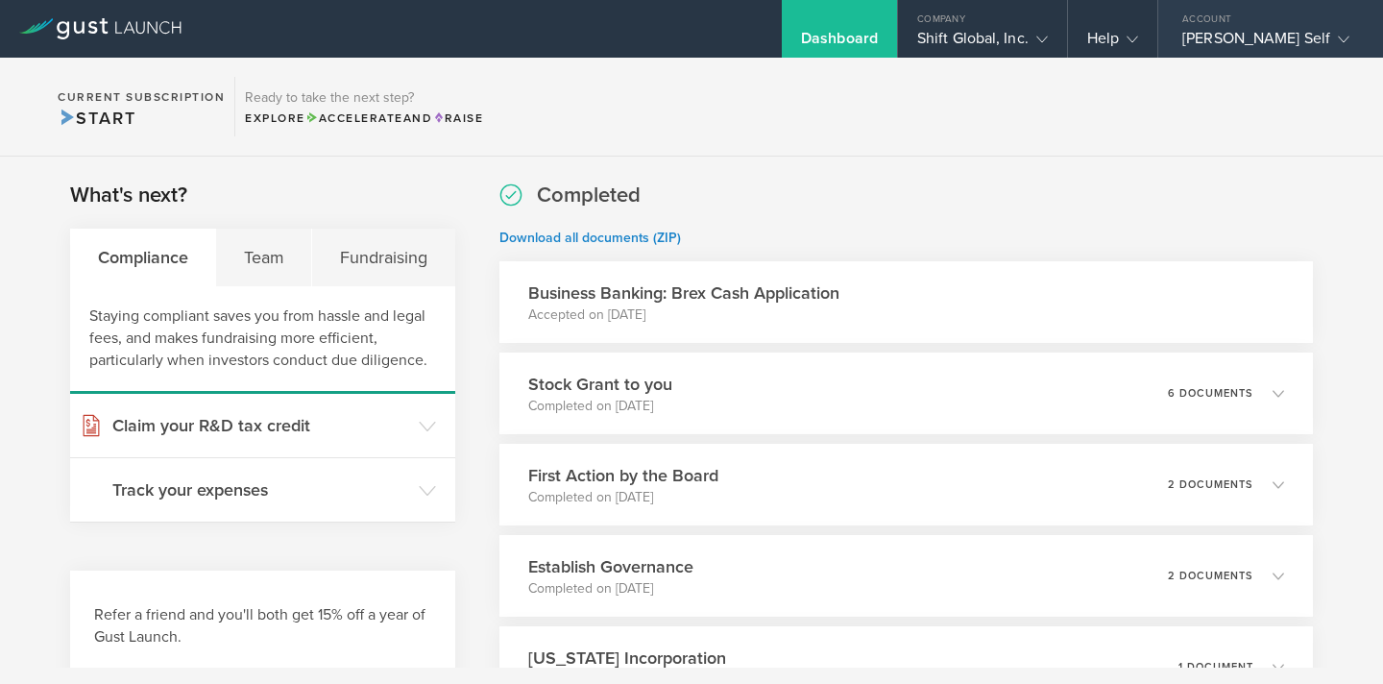
click at [1338, 37] on icon at bounding box center [1344, 40] width 12 height 12
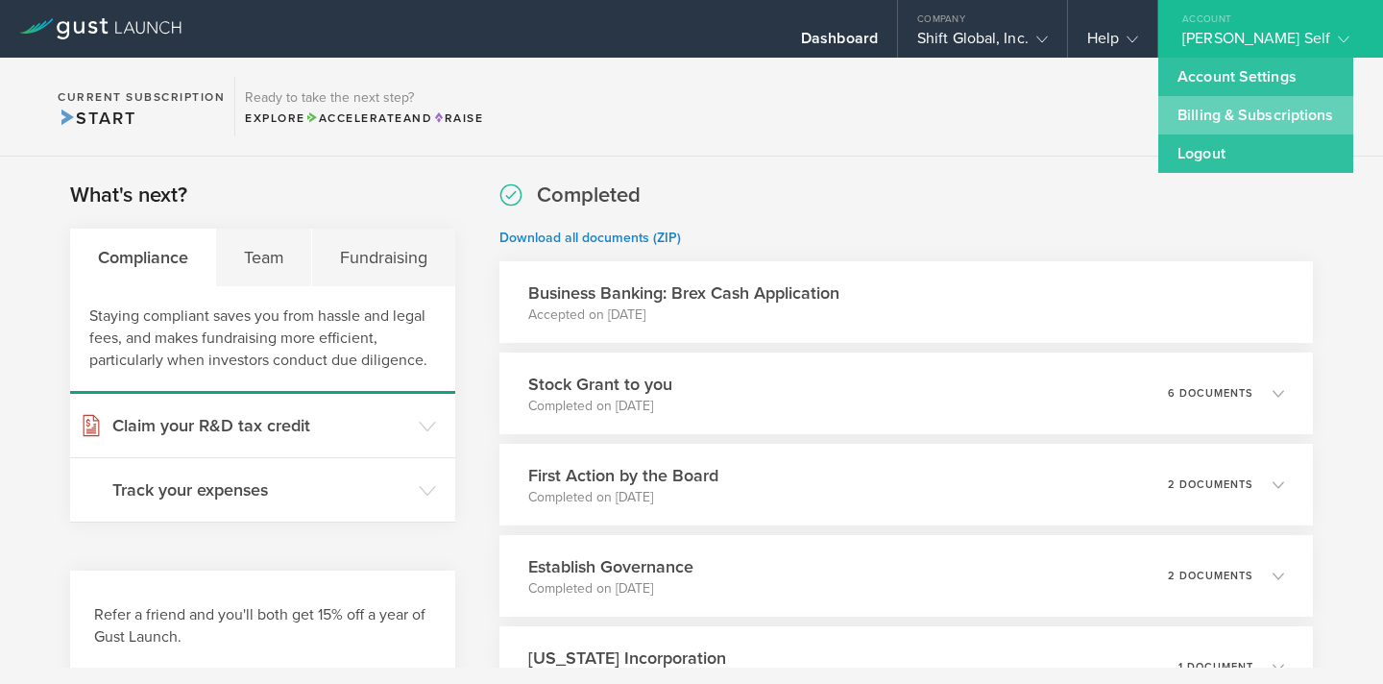
click at [1231, 121] on link "Billing & Subscriptions" at bounding box center [1256, 115] width 194 height 38
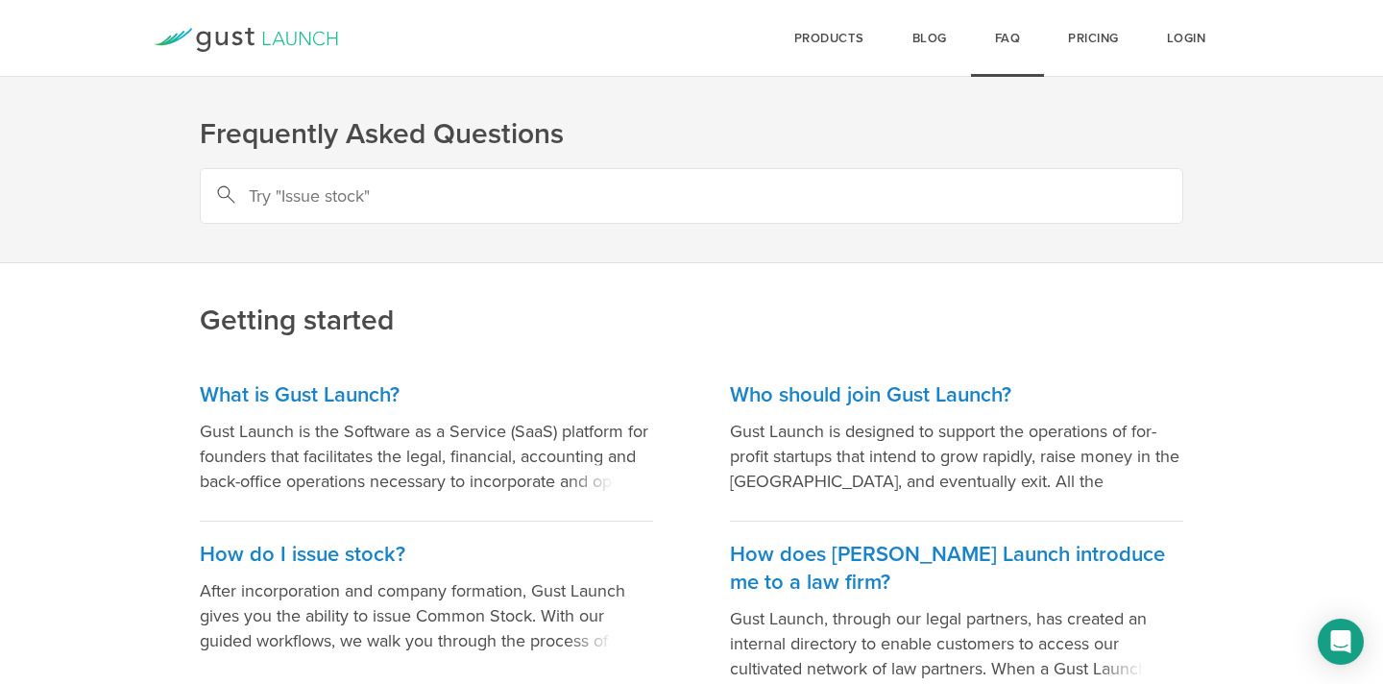
click at [354, 190] on input "text" at bounding box center [692, 196] width 984 height 56
type input "if i cancel subscription"
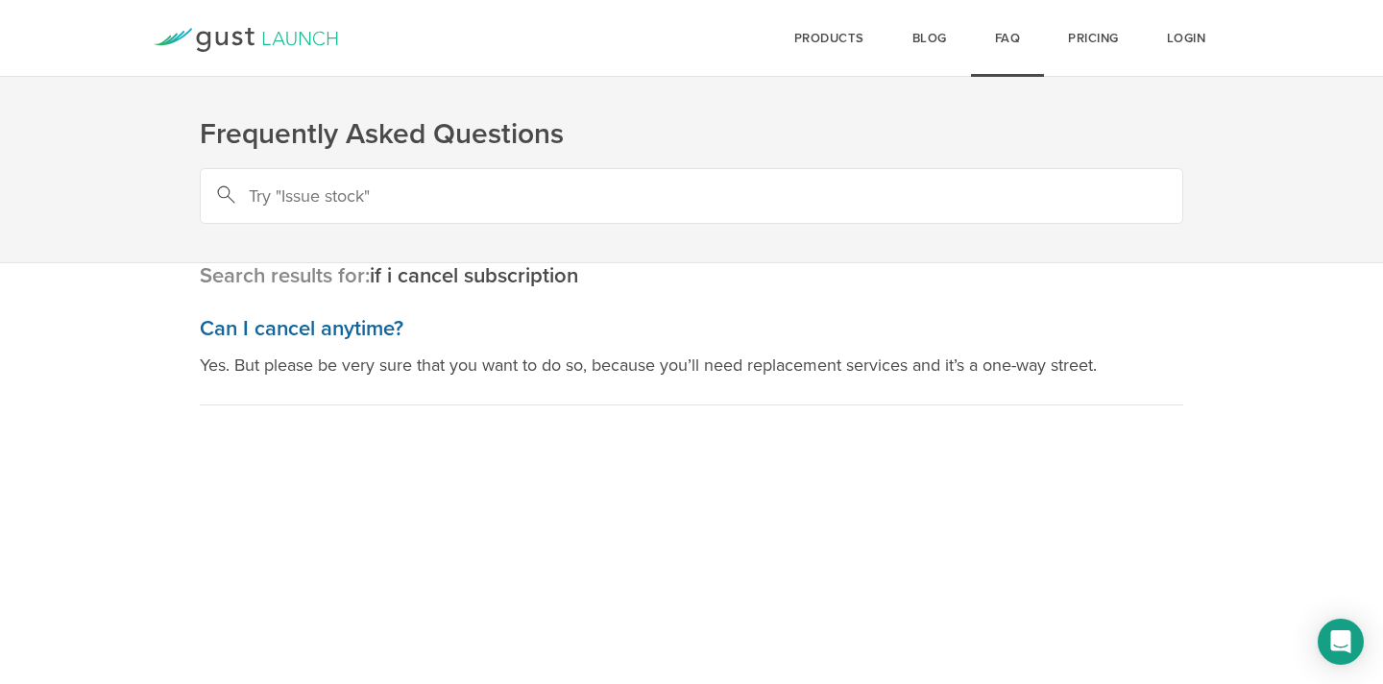
click at [324, 320] on h3 "Can I cancel anytime?" at bounding box center [692, 329] width 984 height 28
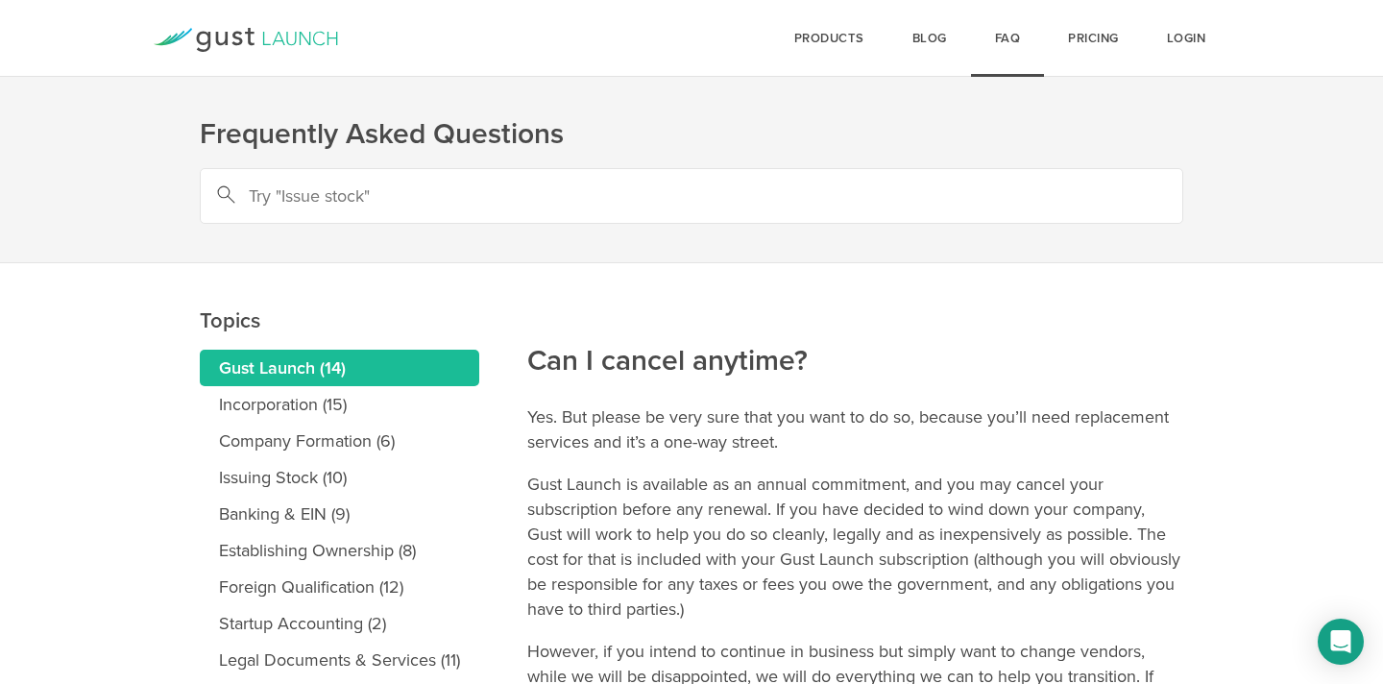
click at [531, 195] on input "text" at bounding box center [692, 196] width 984 height 56
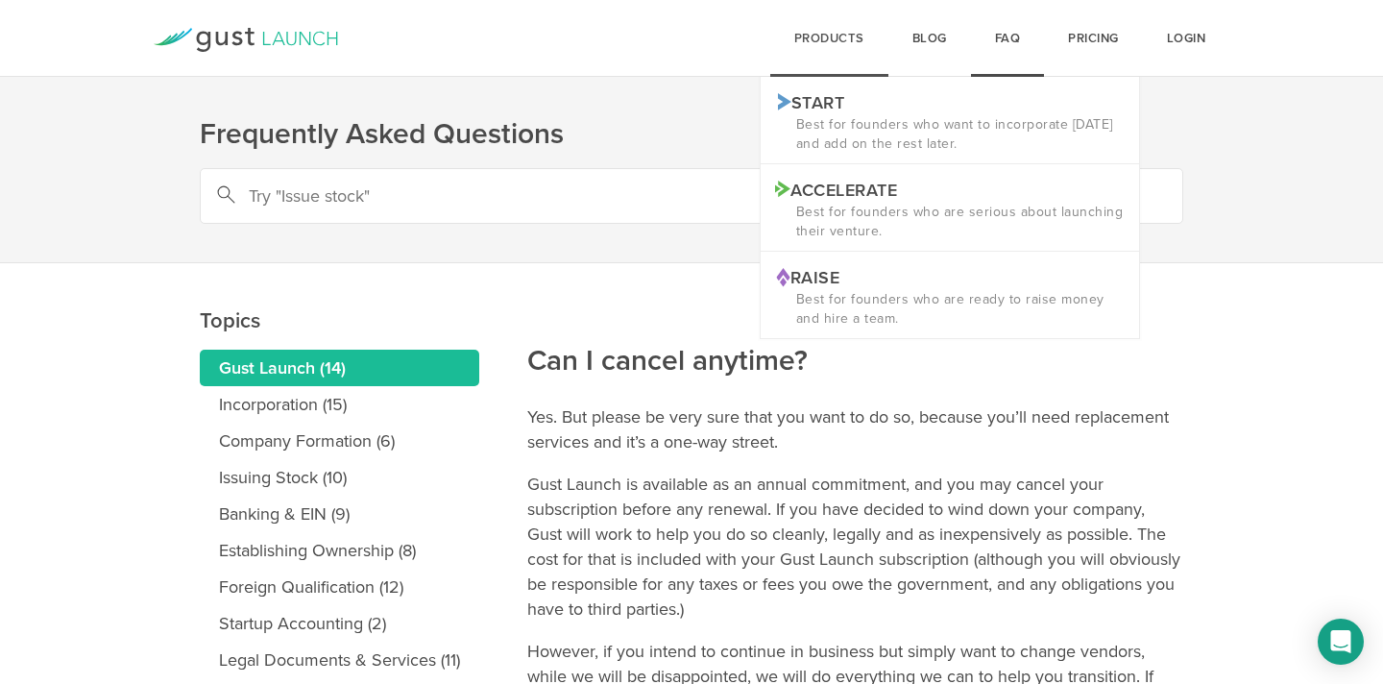
click at [807, 43] on div "products Start Logo START Best for founders who want to incorporate today and a…" at bounding box center [829, 38] width 118 height 77
click at [842, 111] on p "Start Logo START" at bounding box center [950, 101] width 350 height 20
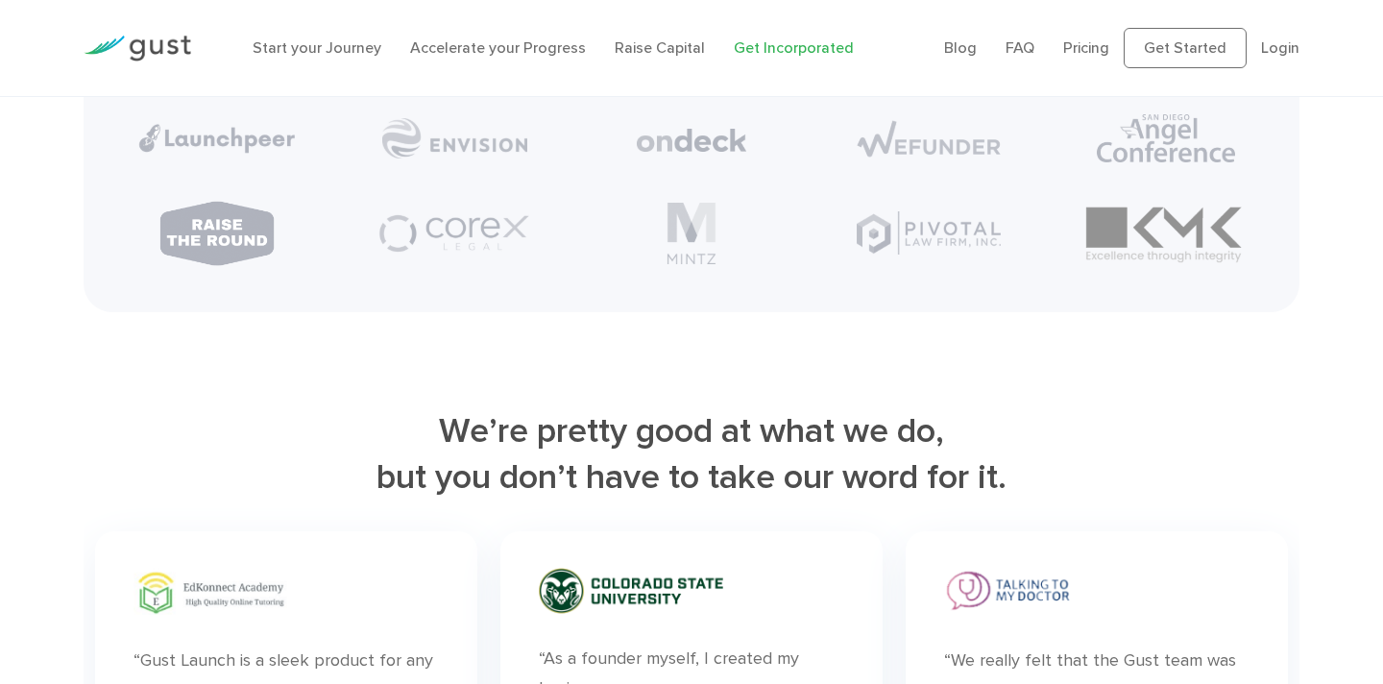
scroll to position [7448, 0]
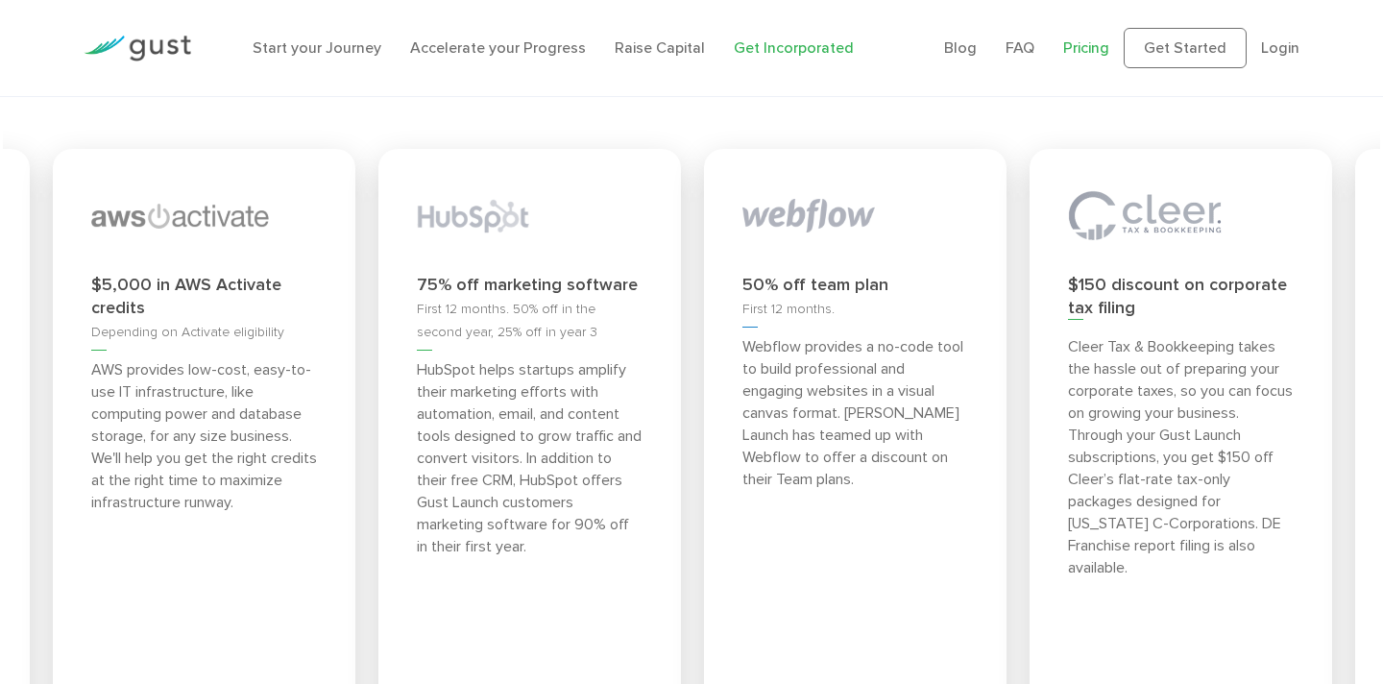
click at [1102, 45] on link "Pricing" at bounding box center [1086, 47] width 46 height 18
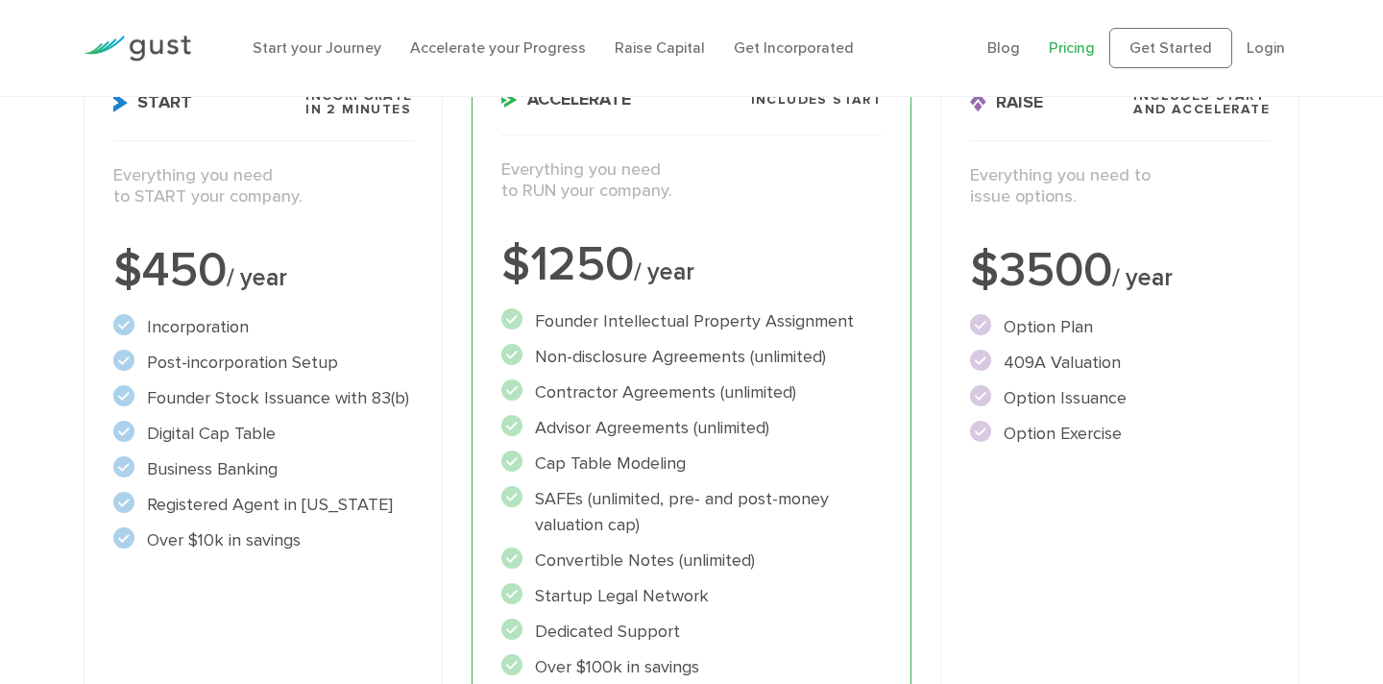
scroll to position [318, 0]
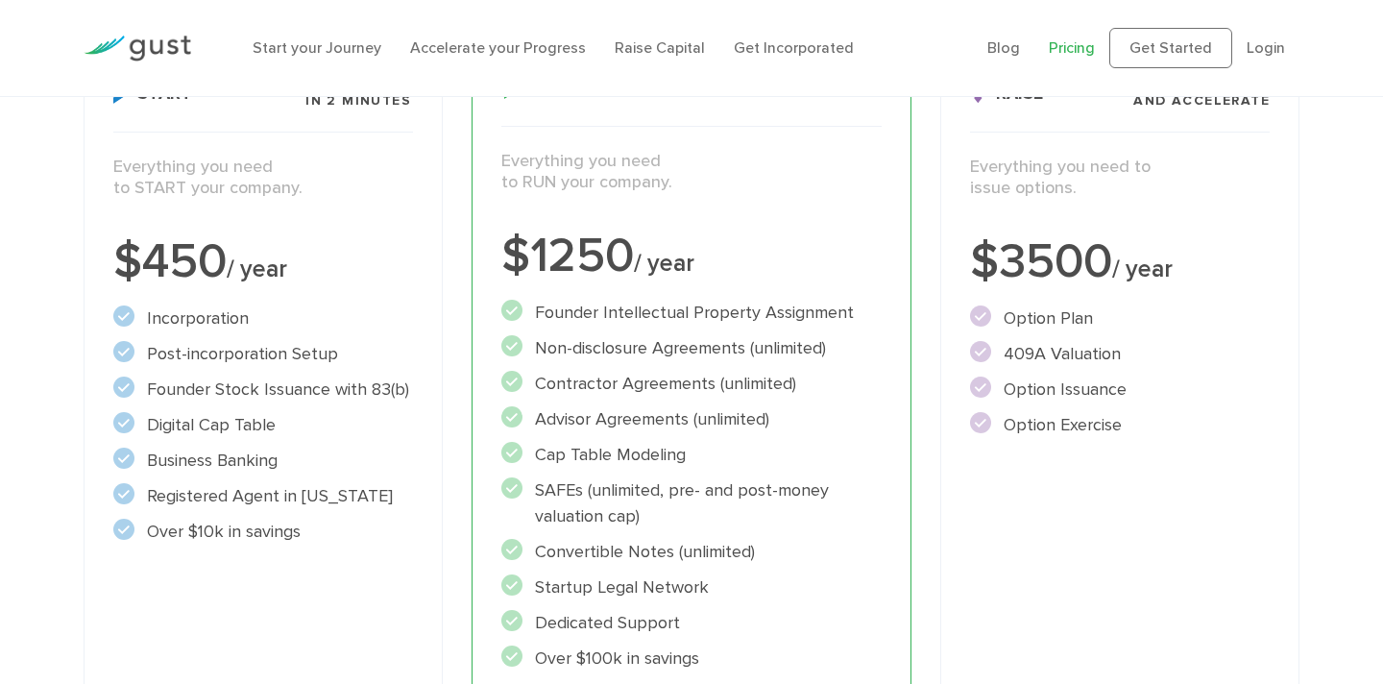
click at [174, 573] on div "Start Incorporate in 2 Minutes Everything you need to START your company. $450 …" at bounding box center [263, 444] width 359 height 787
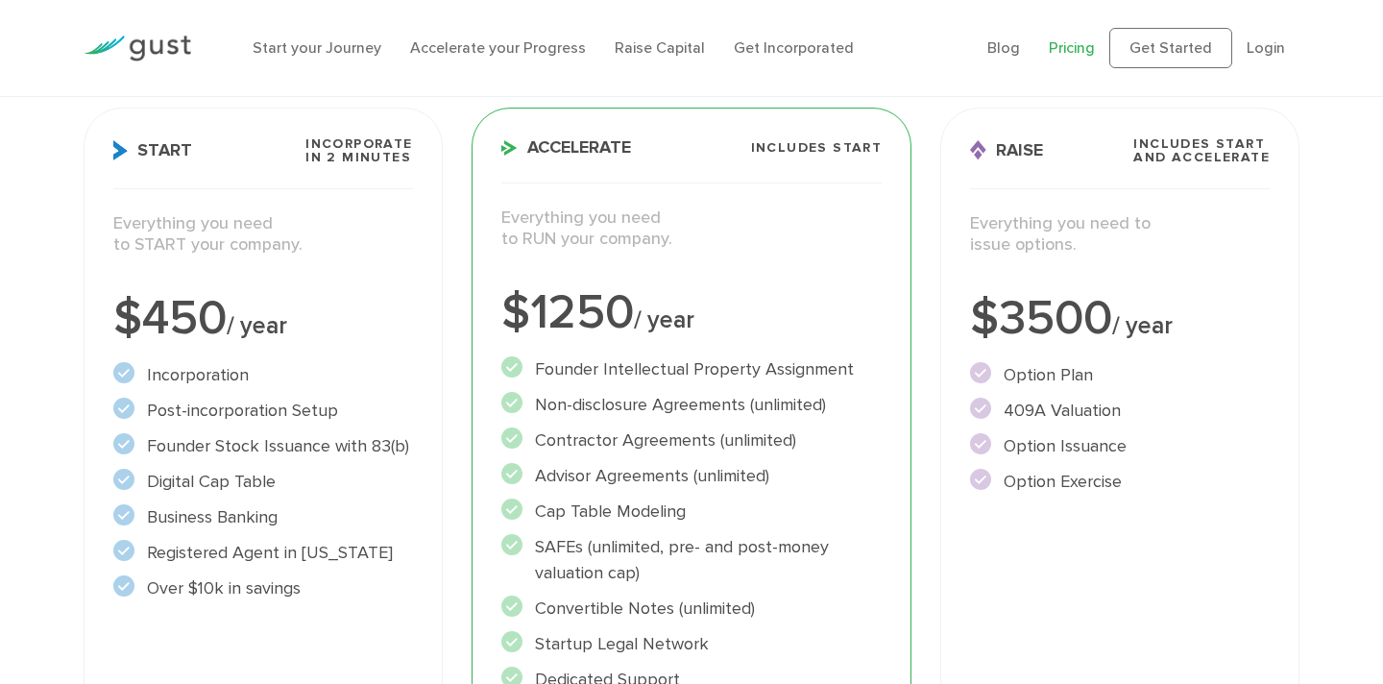
scroll to position [129, 0]
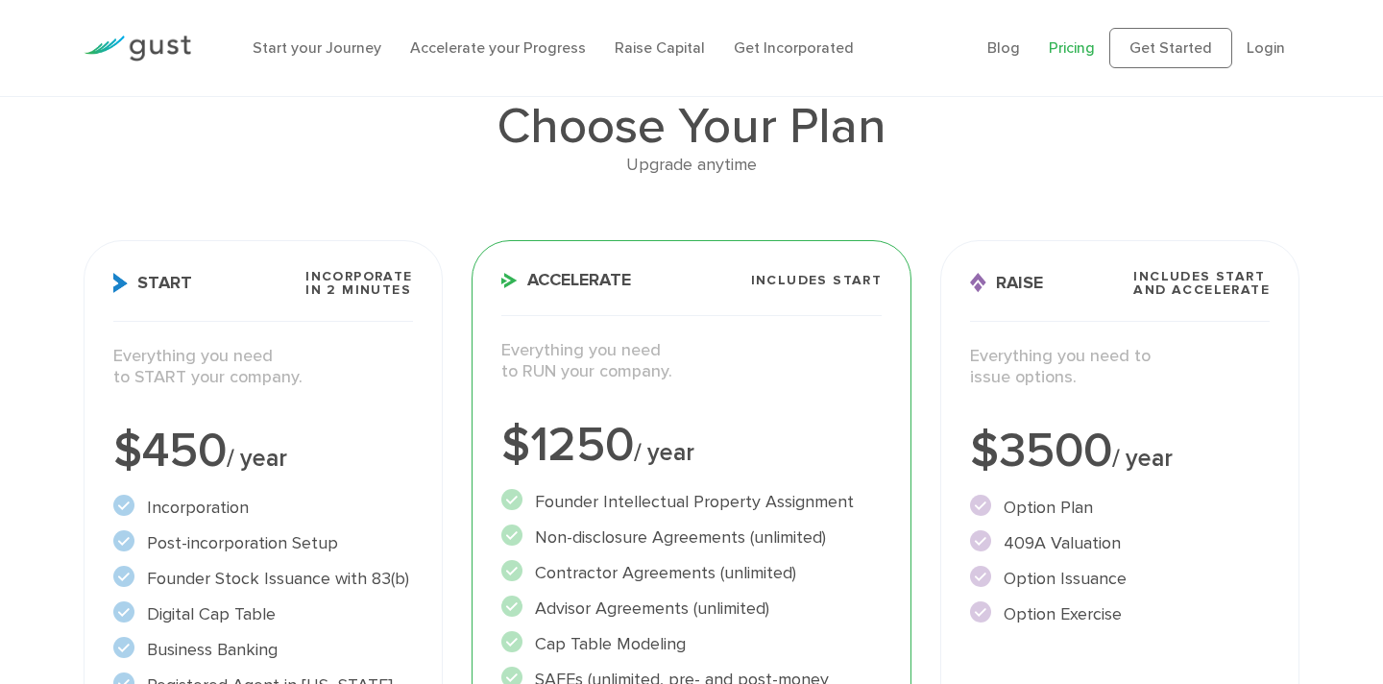
click at [206, 290] on h3 "Start Incorporate in 2 Minutes" at bounding box center [263, 296] width 300 height 52
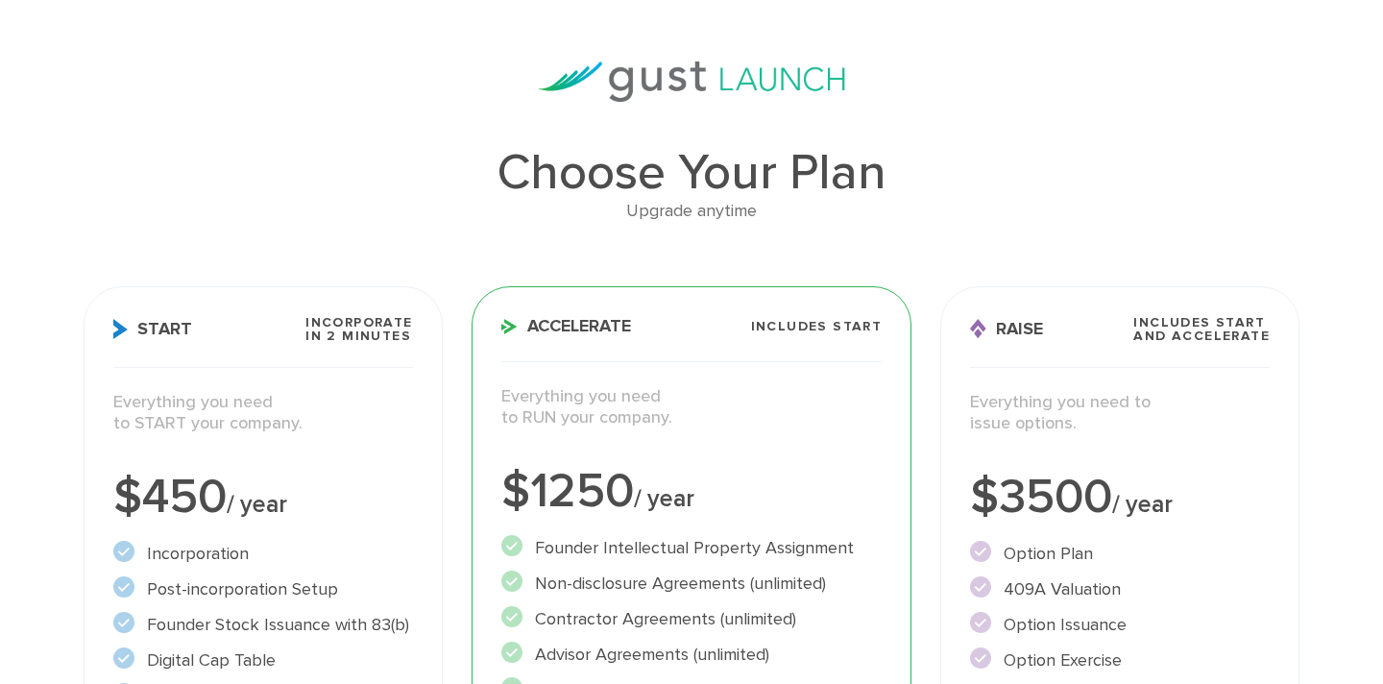
scroll to position [0, 0]
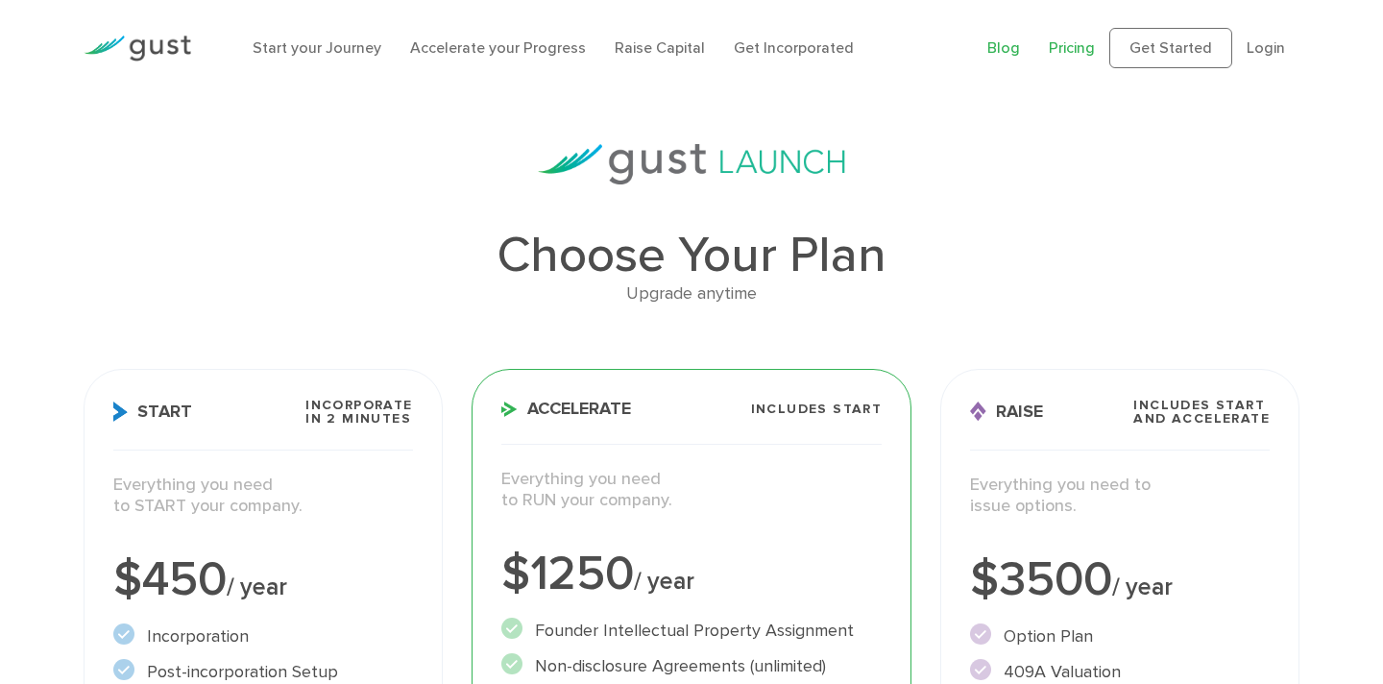
click at [1006, 48] on link "Blog" at bounding box center [1004, 47] width 33 height 18
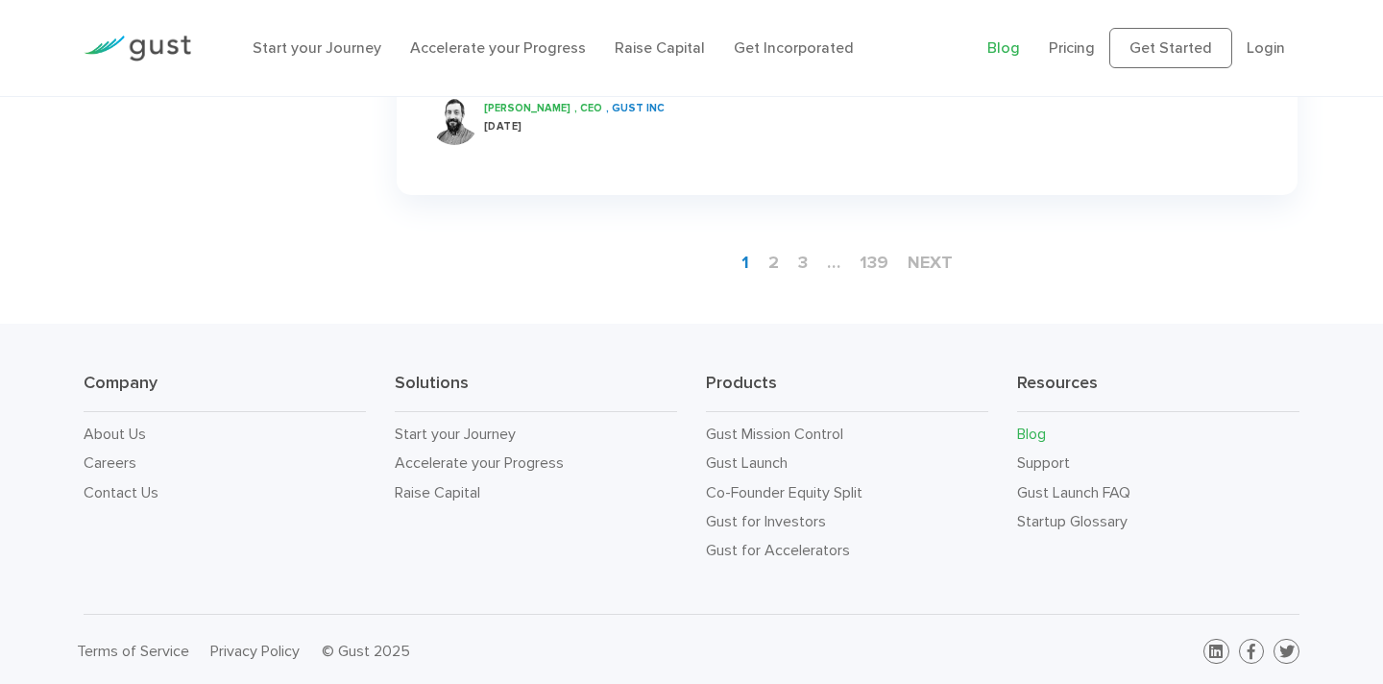
scroll to position [3061, 0]
